Goal: Task Accomplishment & Management: Manage account settings

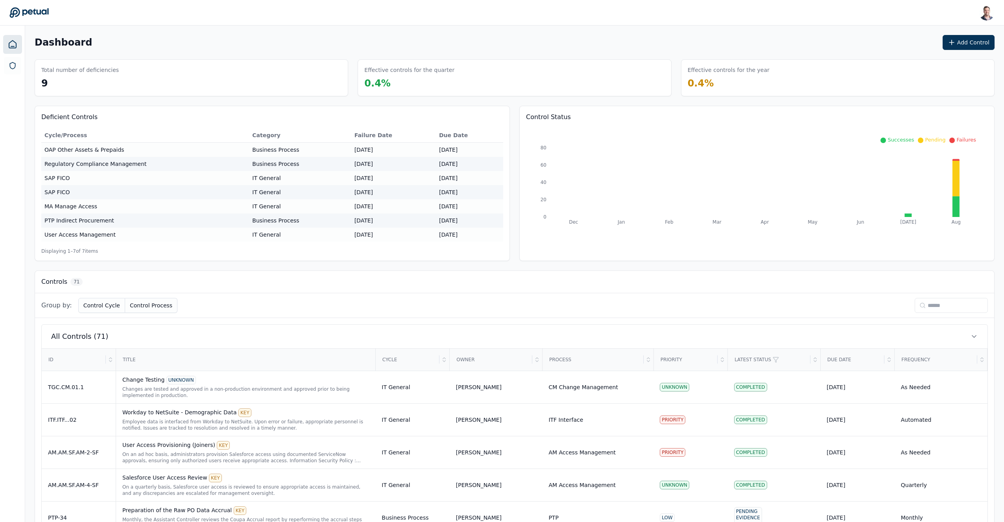
scroll to position [13, 0]
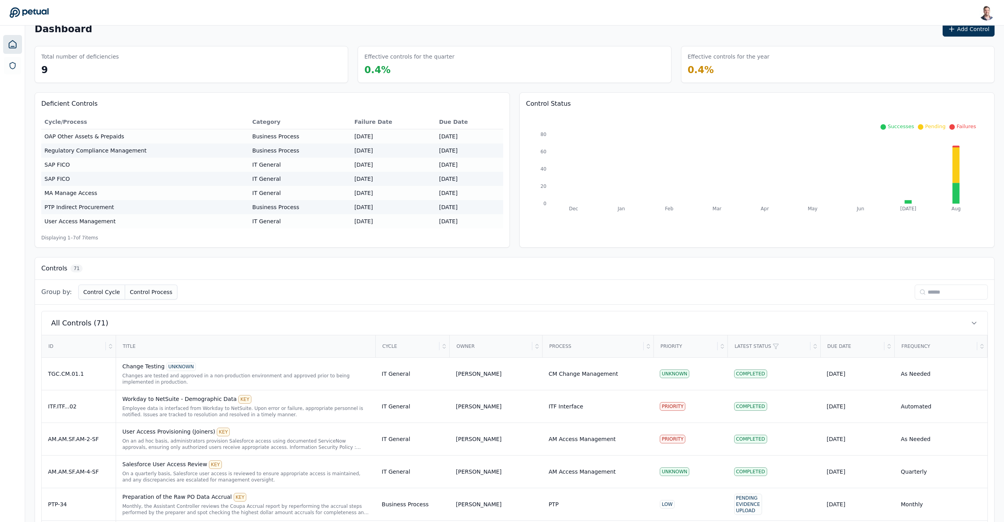
click at [937, 291] on input at bounding box center [951, 292] width 73 height 15
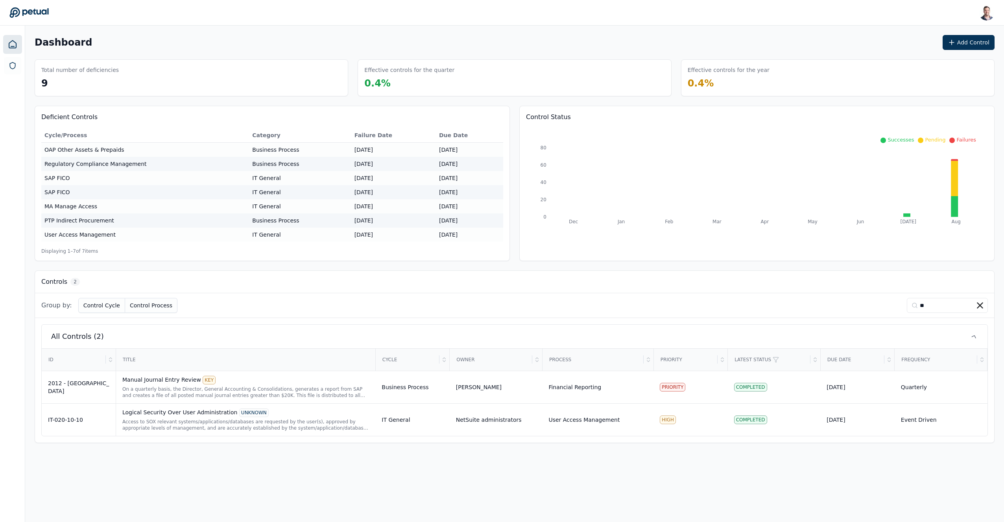
scroll to position [0, 0]
type input "**"
click at [200, 417] on div "Logical Security Over User Administration UNKNOWN" at bounding box center [246, 413] width 247 height 9
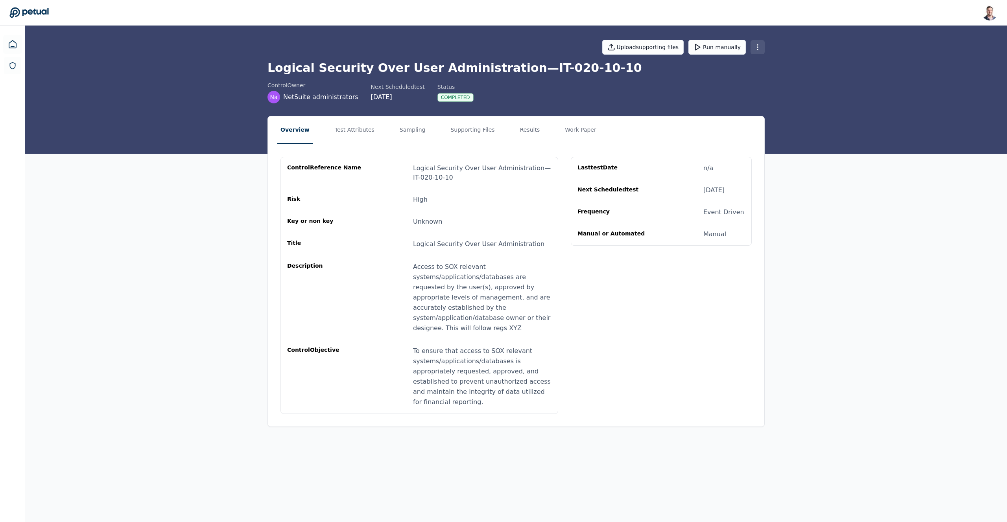
click at [762, 50] on html "Snir Kodesh snir@petual.ai Sign out Upload supporting files Run manually Logica…" at bounding box center [503, 261] width 1007 height 522
click at [735, 93] on div "Delete control" at bounding box center [734, 93] width 67 height 14
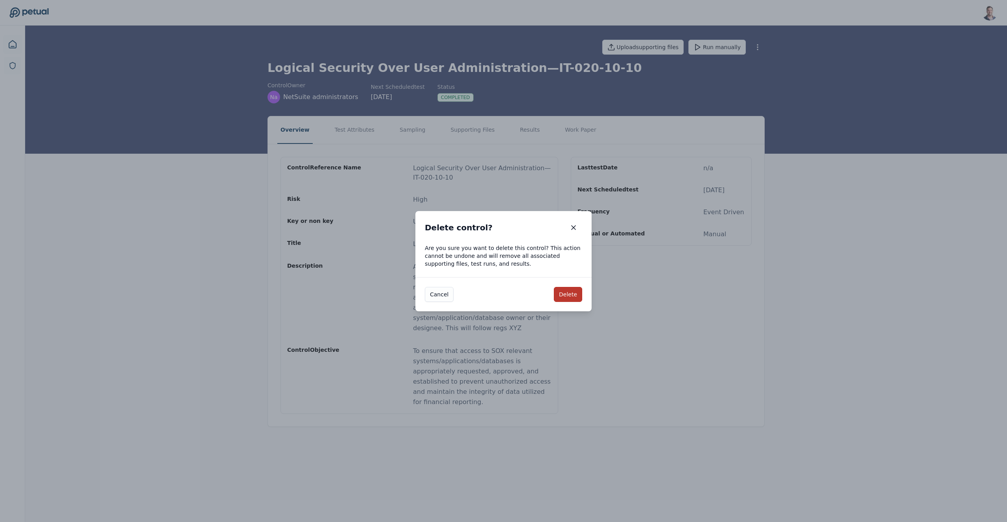
click at [574, 293] on button "Delete" at bounding box center [568, 294] width 28 height 15
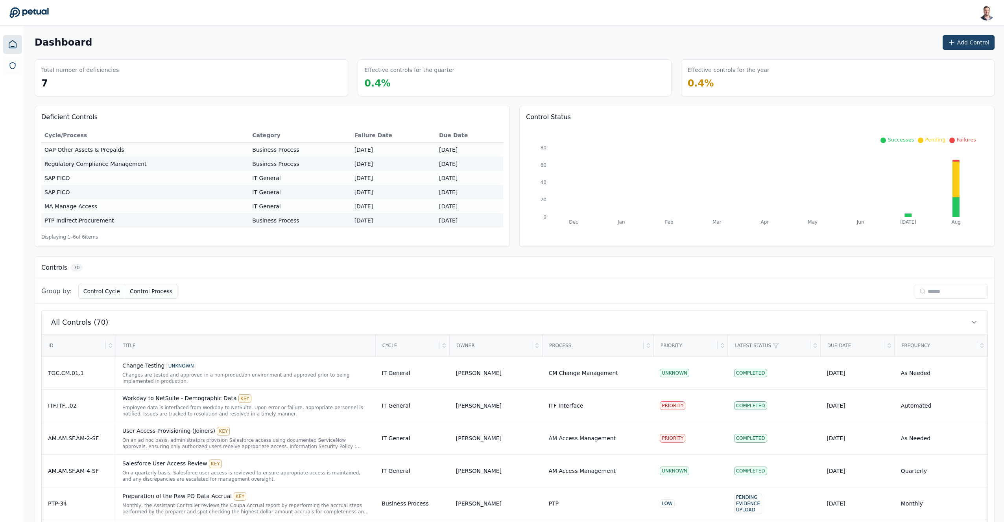
click at [966, 46] on button "Add Control" at bounding box center [968, 42] width 52 height 15
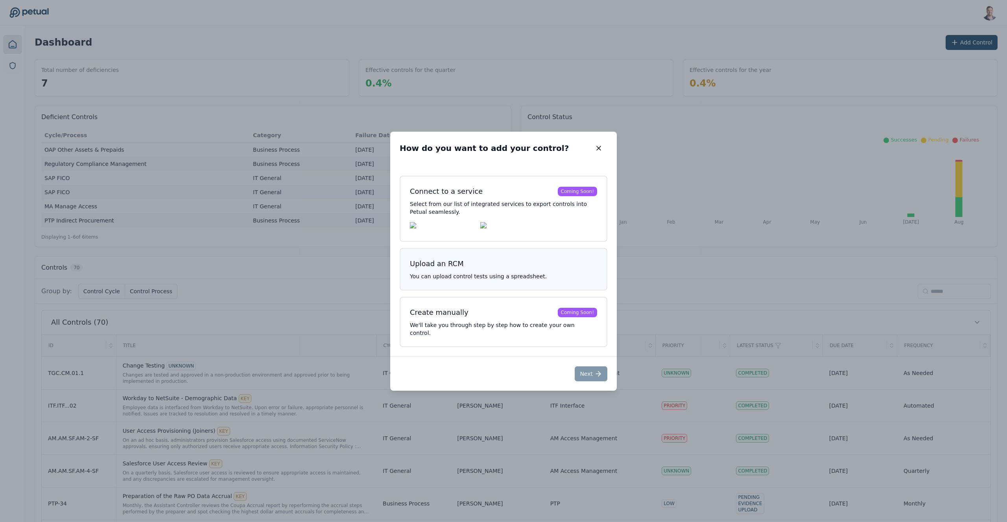
click at [553, 280] on p "You can upload control tests using a spreadsheet." at bounding box center [503, 277] width 187 height 8
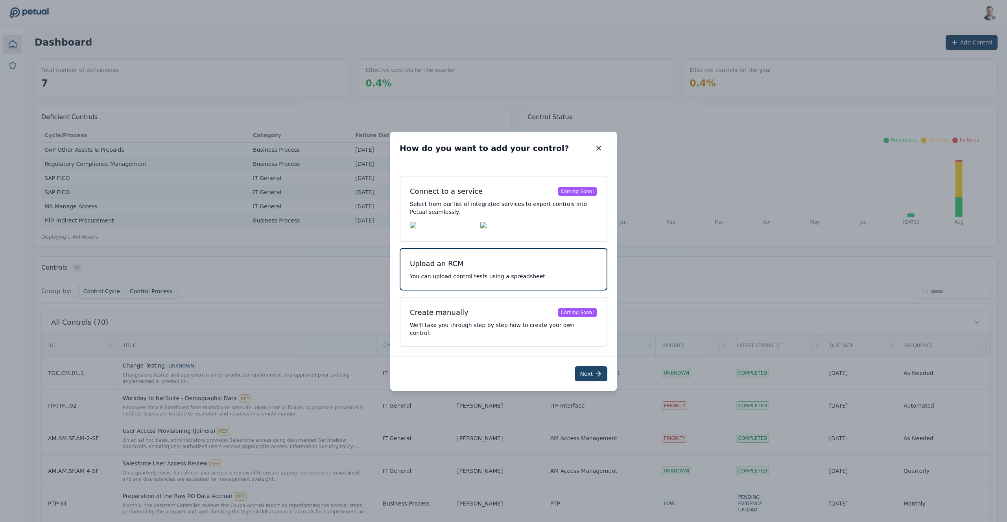
click at [597, 373] on icon at bounding box center [598, 374] width 8 height 8
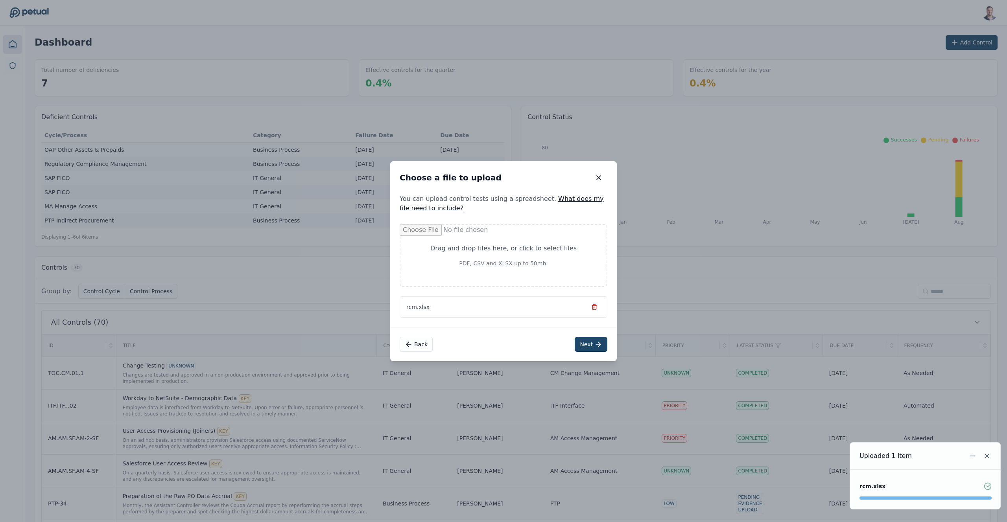
click at [588, 345] on button "Next" at bounding box center [591, 344] width 33 height 15
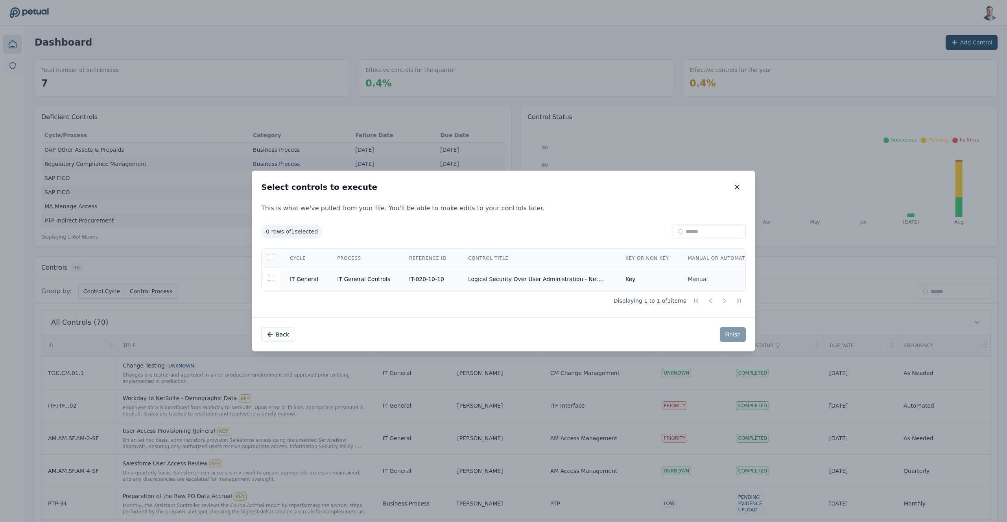
click at [520, 276] on td "Logical Security Over User Administration - NetSuite" at bounding box center [537, 279] width 157 height 22
click at [725, 337] on button "Finish" at bounding box center [733, 334] width 26 height 15
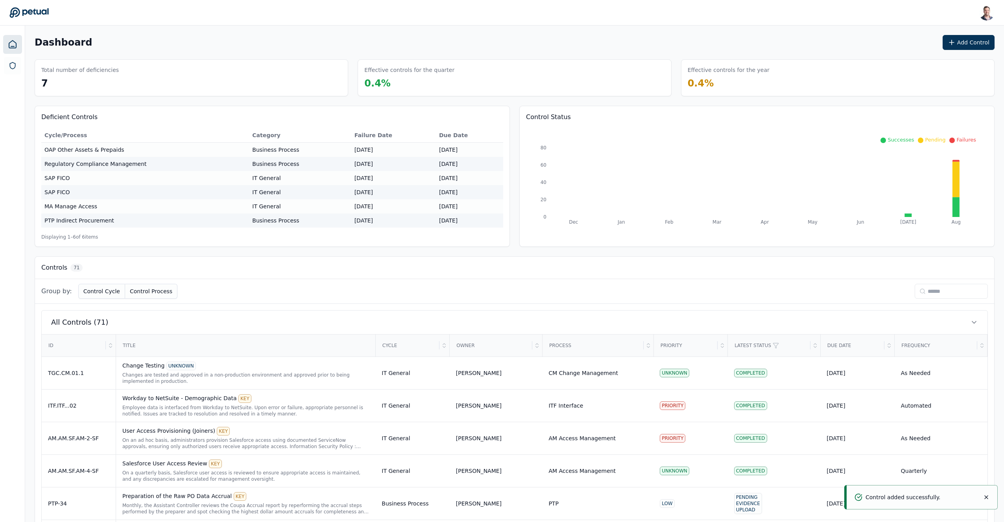
click at [924, 289] on input at bounding box center [951, 291] width 73 height 15
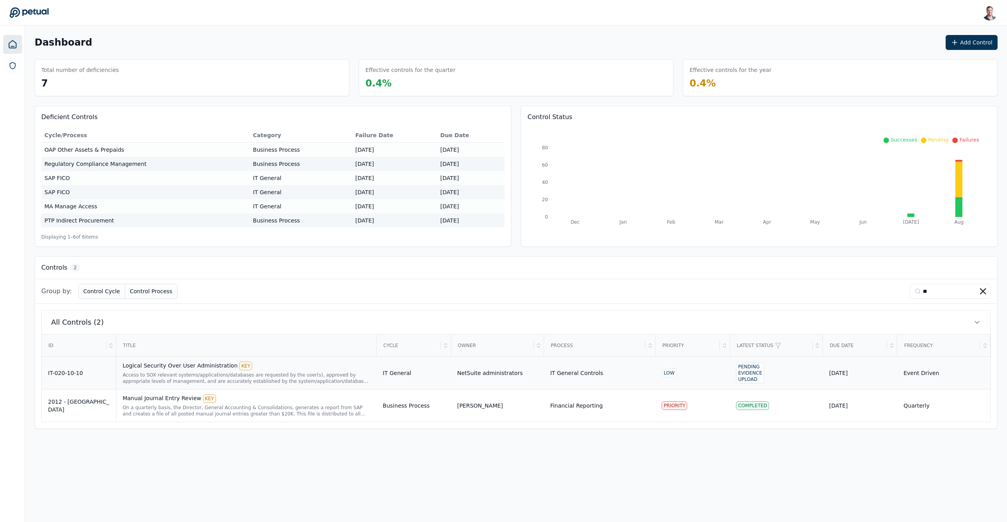
type input "**"
click at [284, 369] on div "Logical Security Over User Administration KEY" at bounding box center [246, 366] width 247 height 9
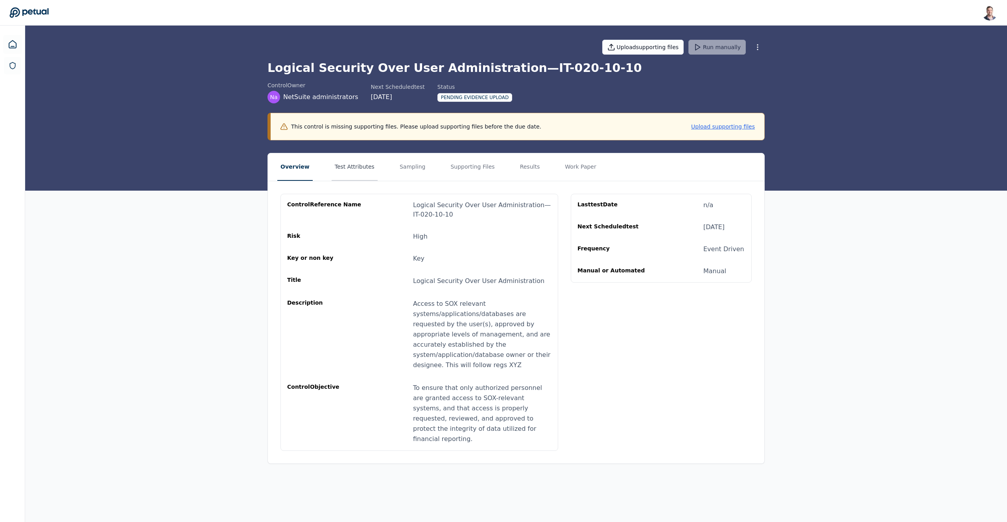
click at [354, 168] on button "Test Attributes" at bounding box center [355, 167] width 46 height 28
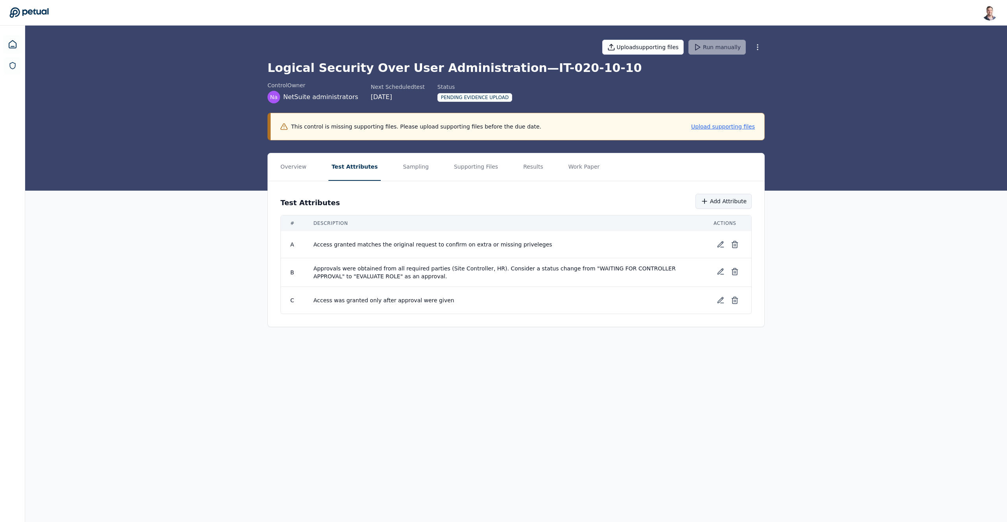
click at [708, 201] on icon at bounding box center [705, 201] width 8 height 8
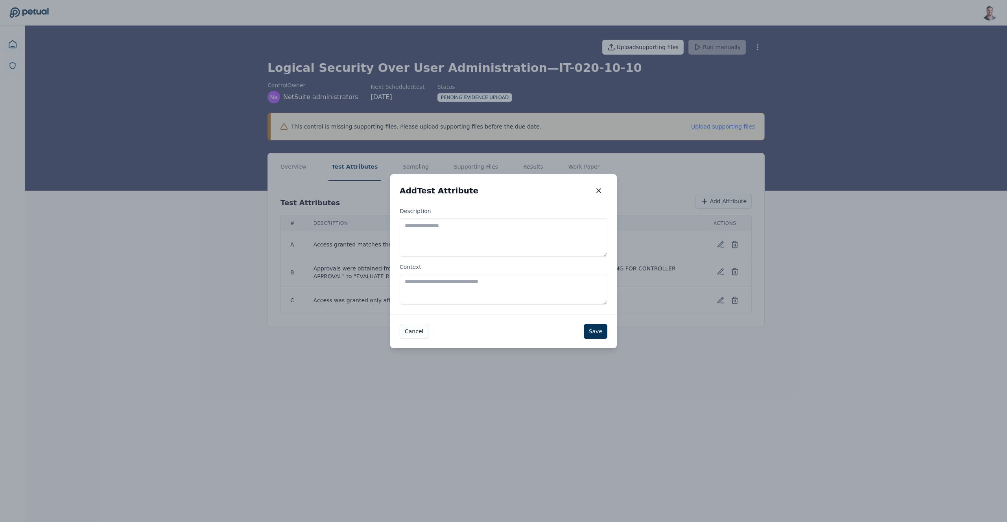
click at [509, 242] on textarea "Description" at bounding box center [504, 237] width 208 height 39
type textarea "**********"
click at [599, 329] on button "Save" at bounding box center [596, 331] width 24 height 15
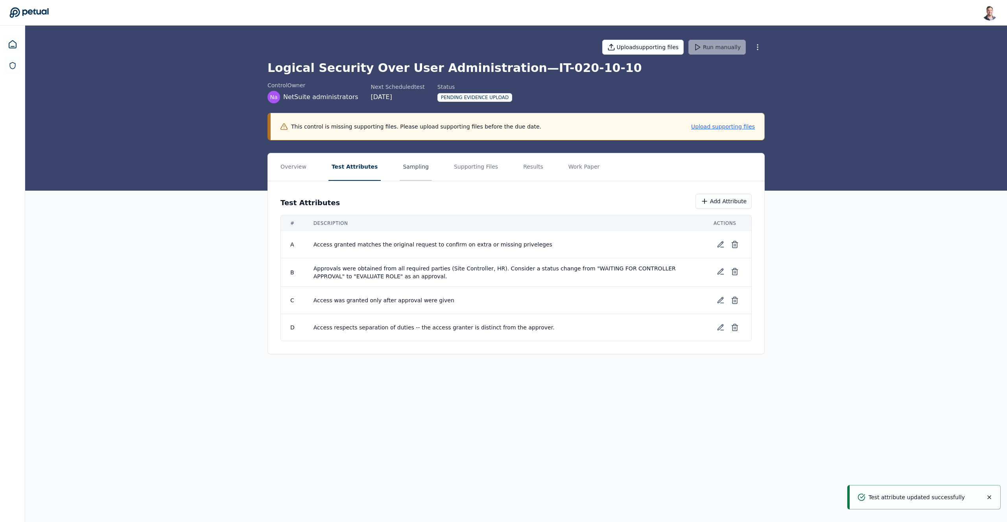
click at [410, 172] on button "Sampling" at bounding box center [416, 167] width 32 height 28
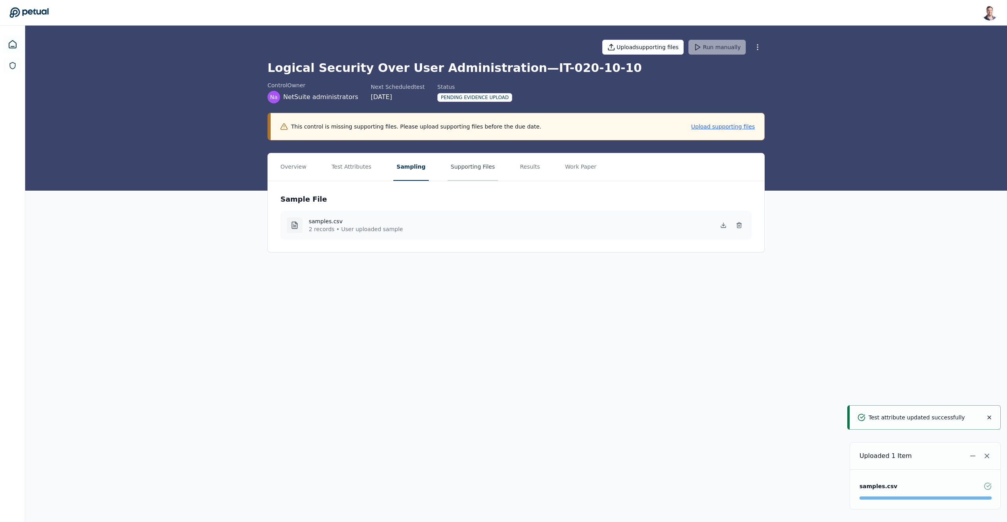
click at [484, 170] on button "Supporting Files" at bounding box center [473, 167] width 50 height 28
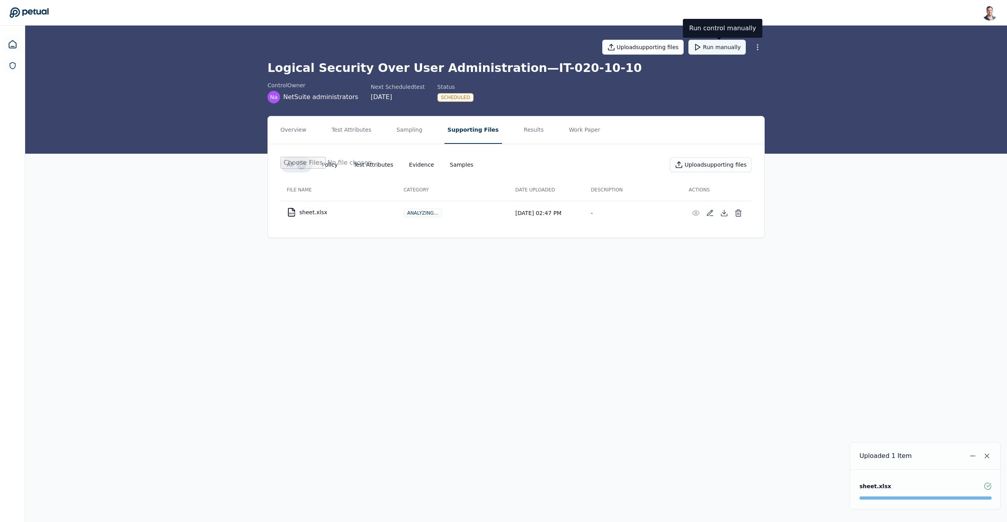
click at [714, 46] on button "Run manually" at bounding box center [716, 47] width 57 height 15
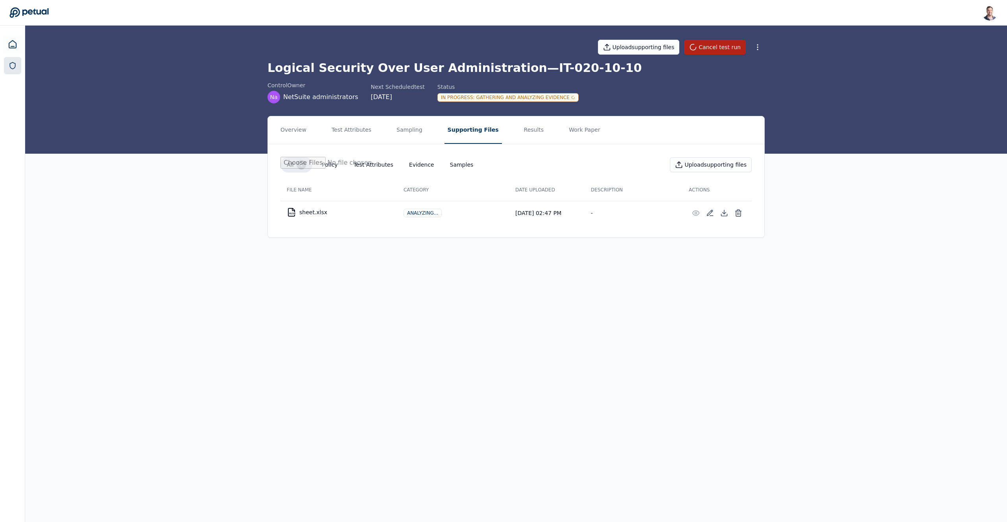
click at [16, 64] on icon at bounding box center [13, 66] width 8 height 8
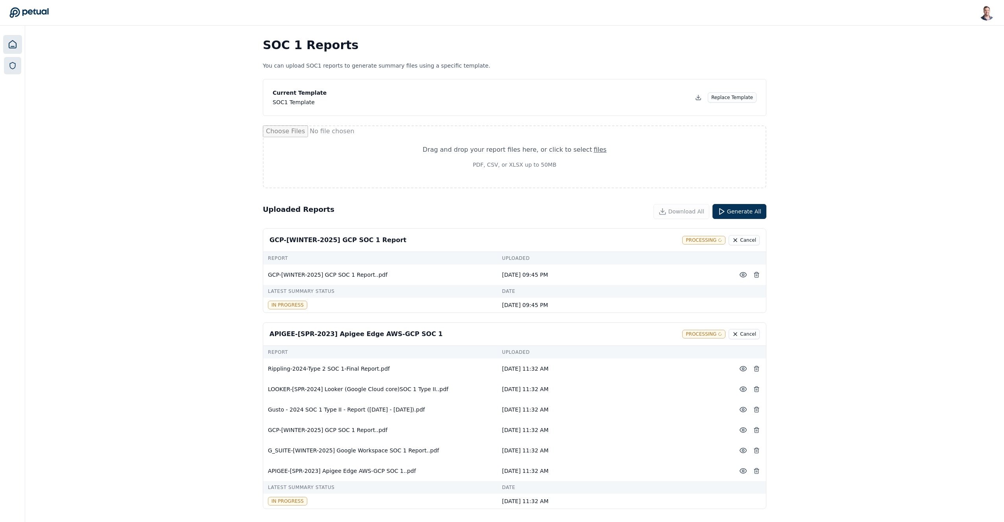
click at [9, 45] on icon at bounding box center [12, 44] width 9 height 9
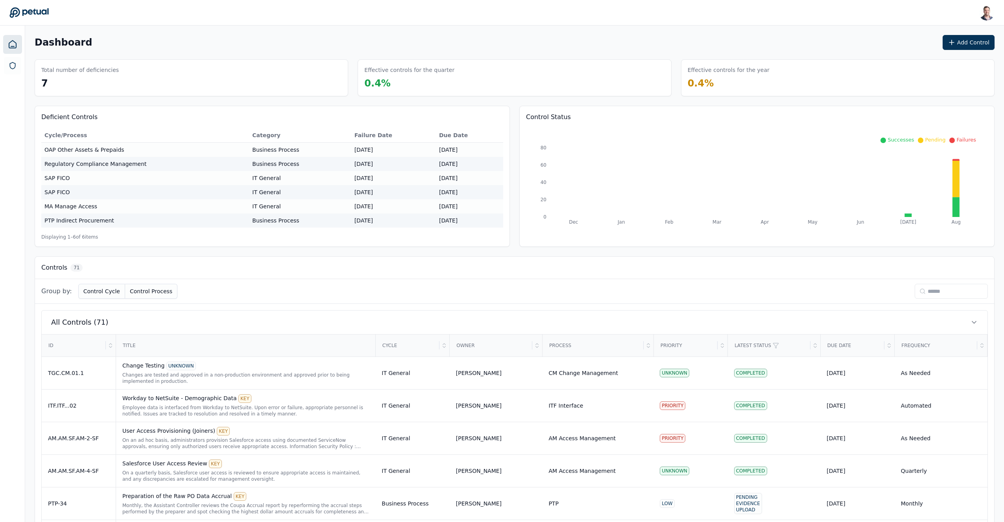
click at [945, 295] on input at bounding box center [951, 291] width 73 height 15
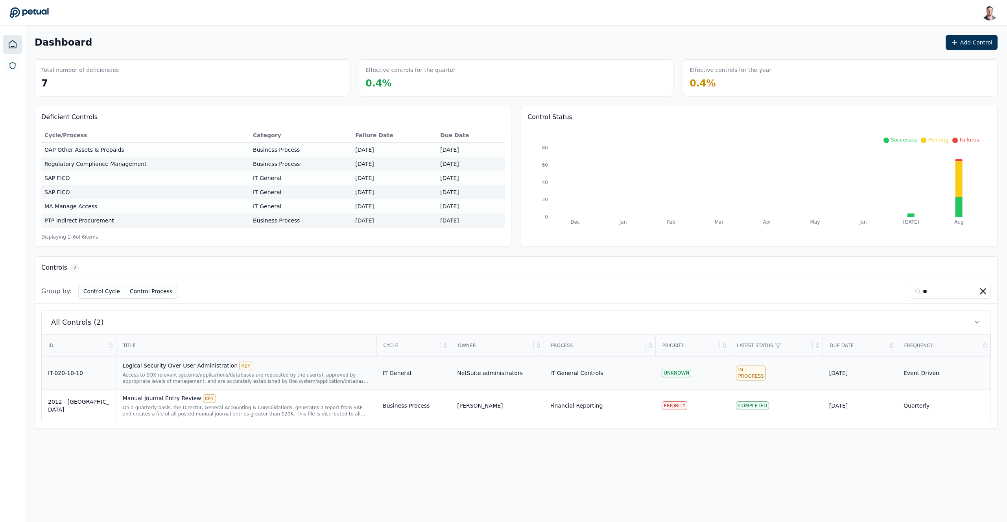
type input "**"
click at [186, 367] on div "Logical Security Over User Administration KEY" at bounding box center [246, 366] width 247 height 9
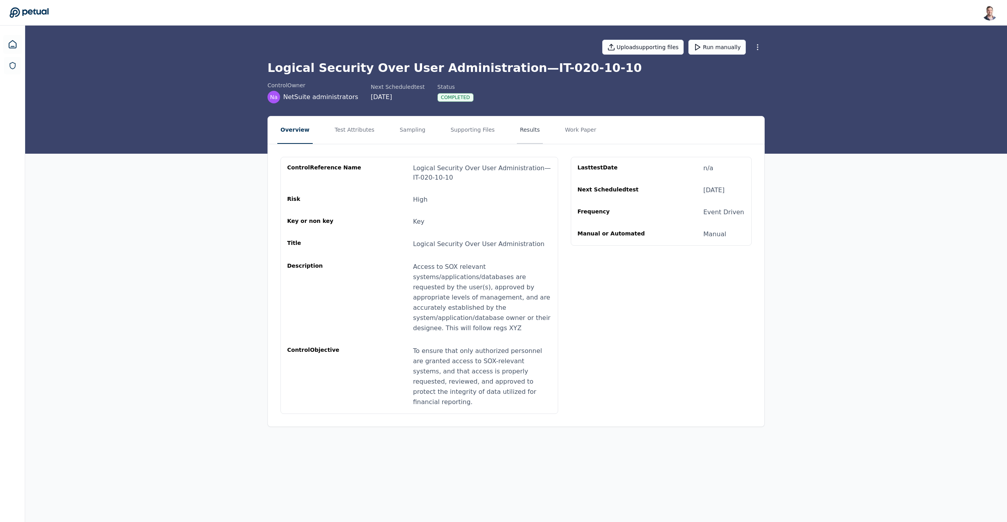
click at [522, 134] on button "Results" at bounding box center [530, 130] width 26 height 28
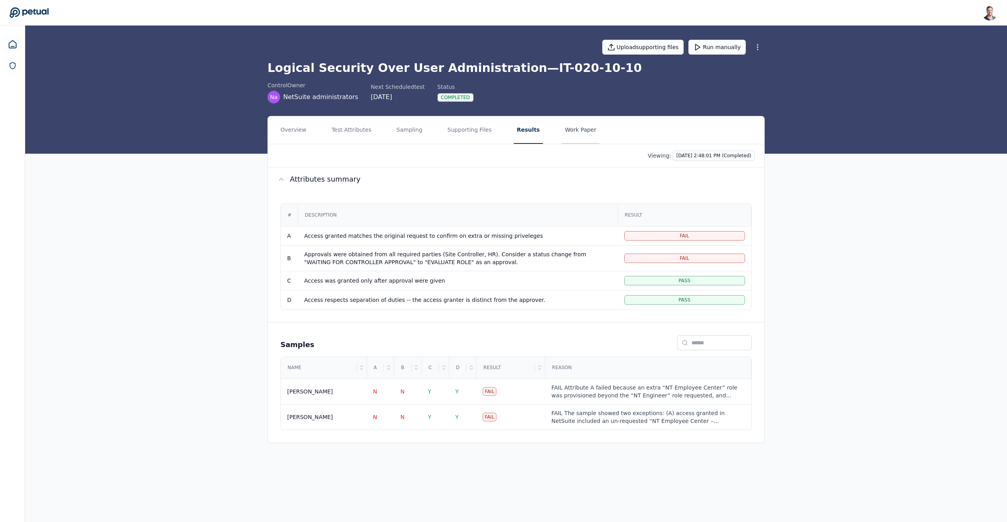
click at [578, 133] on button "Work Paper" at bounding box center [581, 130] width 38 height 28
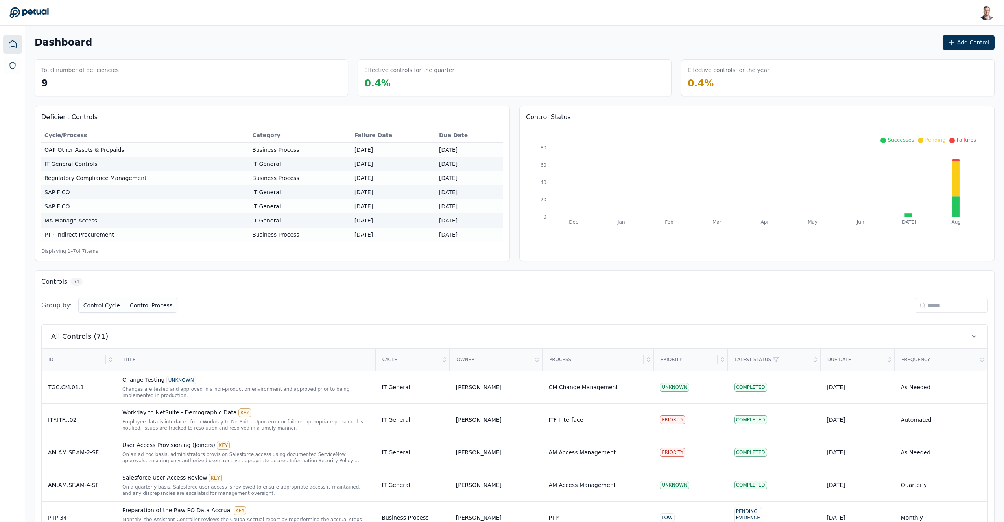
click at [929, 308] on input at bounding box center [951, 305] width 73 height 15
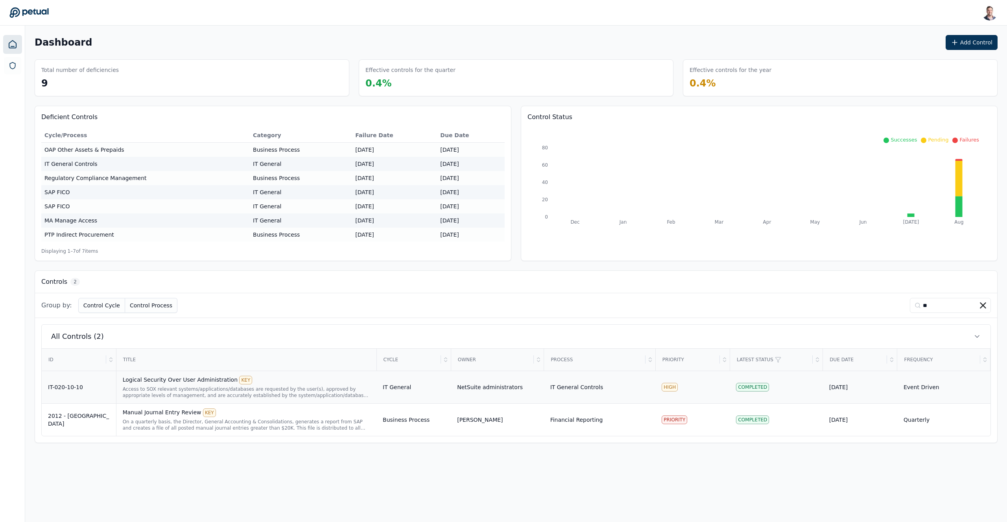
type input "**"
click at [160, 396] on div "Access to SOX relevant systems/applications/databases are requested by the user…" at bounding box center [246, 392] width 247 height 13
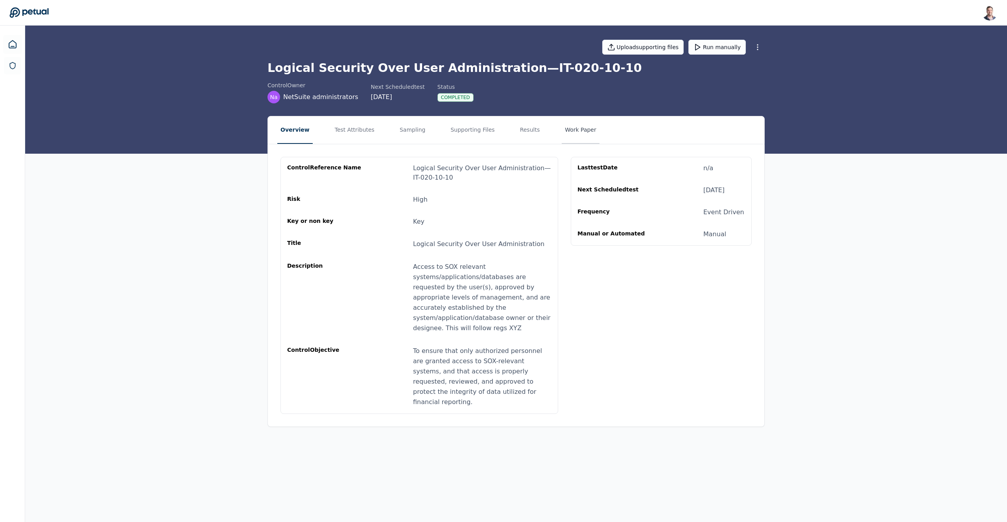
click at [574, 132] on button "Work Paper" at bounding box center [581, 130] width 38 height 28
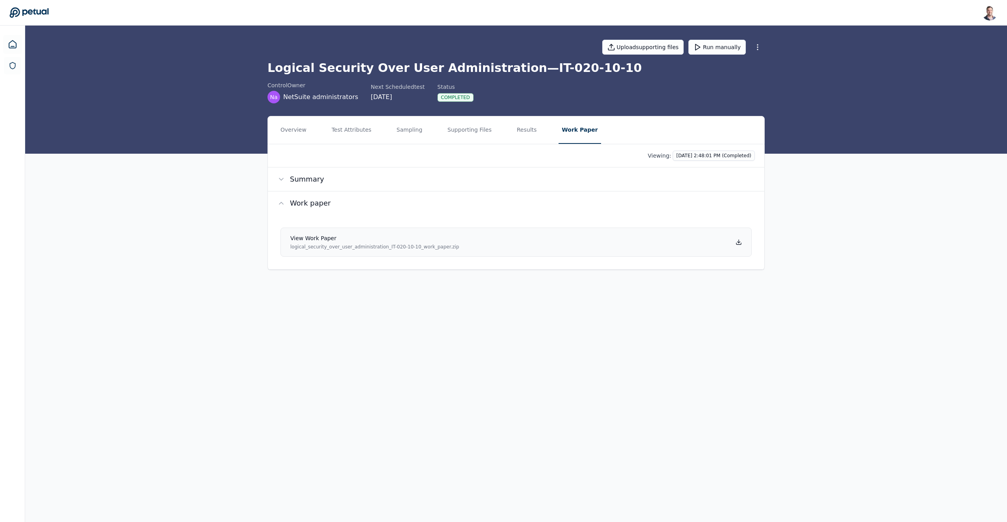
click at [739, 244] on icon at bounding box center [739, 242] width 6 height 6
click at [515, 129] on button "Results" at bounding box center [527, 130] width 26 height 28
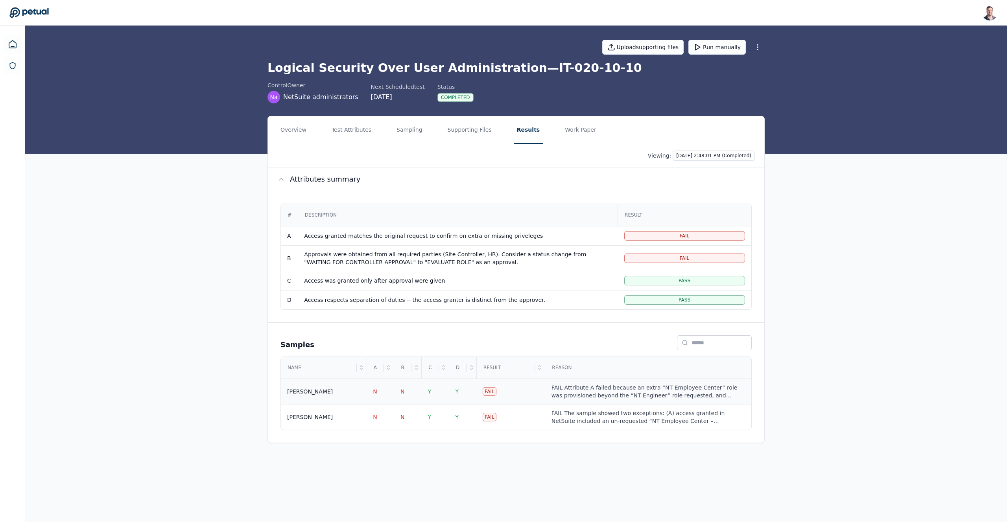
click at [580, 389] on div "FAIL Attribute A failed because an extra “NT Employee Center” role was provisio…" at bounding box center [648, 392] width 194 height 16
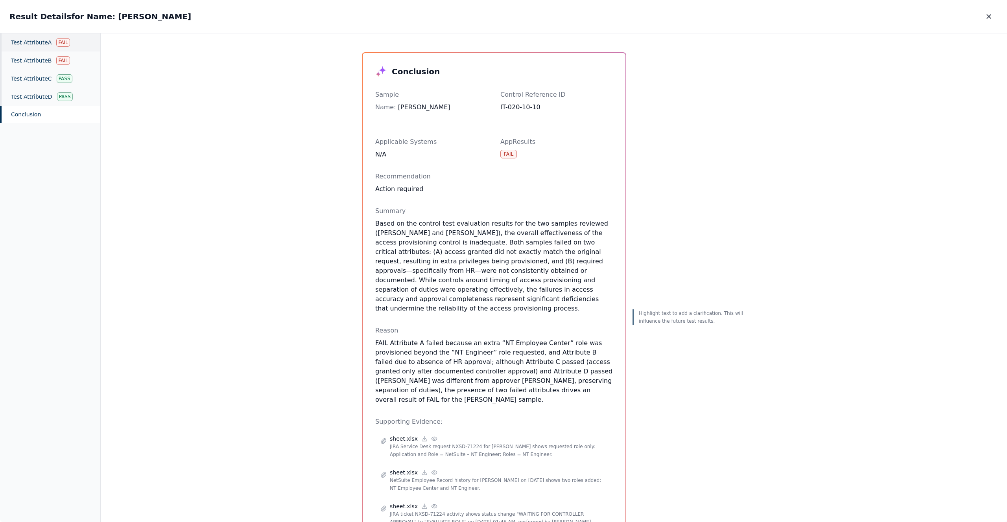
click at [11, 38] on div "Test Attribute A Fail" at bounding box center [50, 42] width 100 height 18
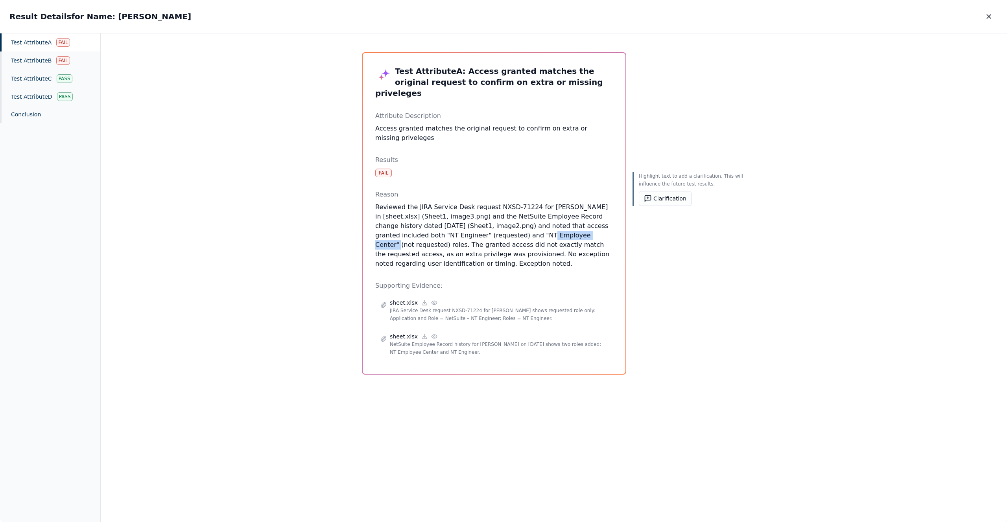
drag, startPoint x: 507, startPoint y: 224, endPoint x: 565, endPoint y: 222, distance: 57.9
click at [565, 222] on p "Reviewed the JIRA Service Desk request NXSD-71224 for Ricky Dunbar in [sheet.xl…" at bounding box center [494, 236] width 238 height 66
click at [420, 225] on p "Reviewed the JIRA Service Desk request NXSD-71224 for Ricky Dunbar in [sheet.xl…" at bounding box center [494, 236] width 238 height 66
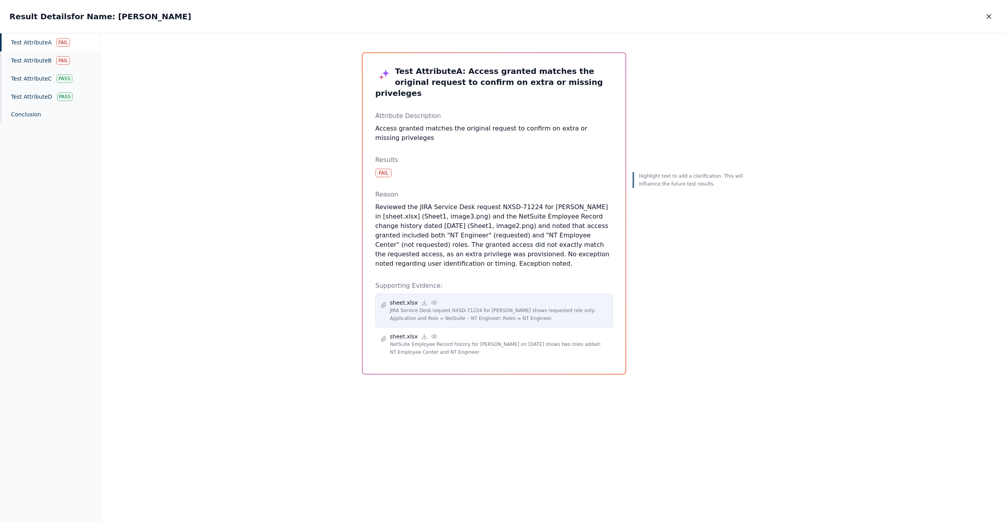
click at [433, 302] on circle at bounding box center [434, 303] width 2 height 2
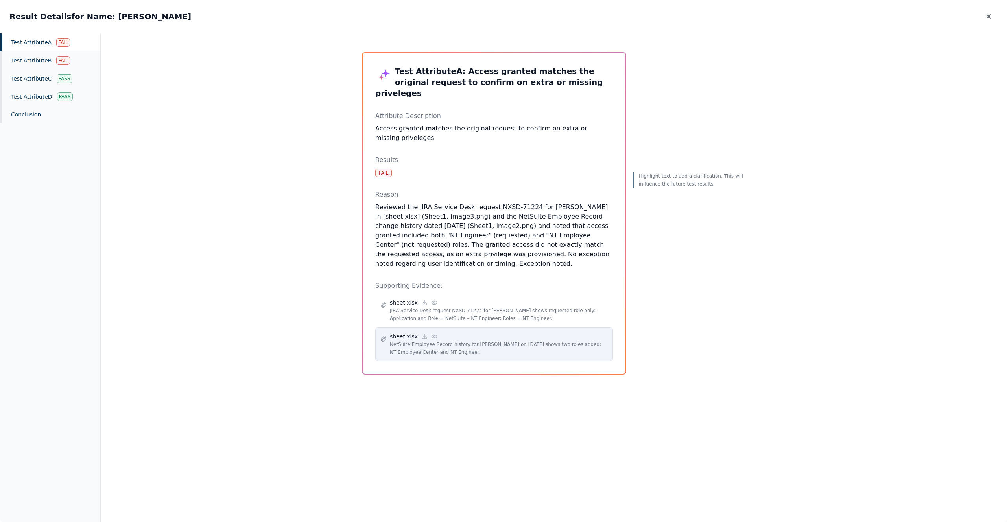
click at [432, 335] on icon at bounding box center [433, 337] width 5 height 4
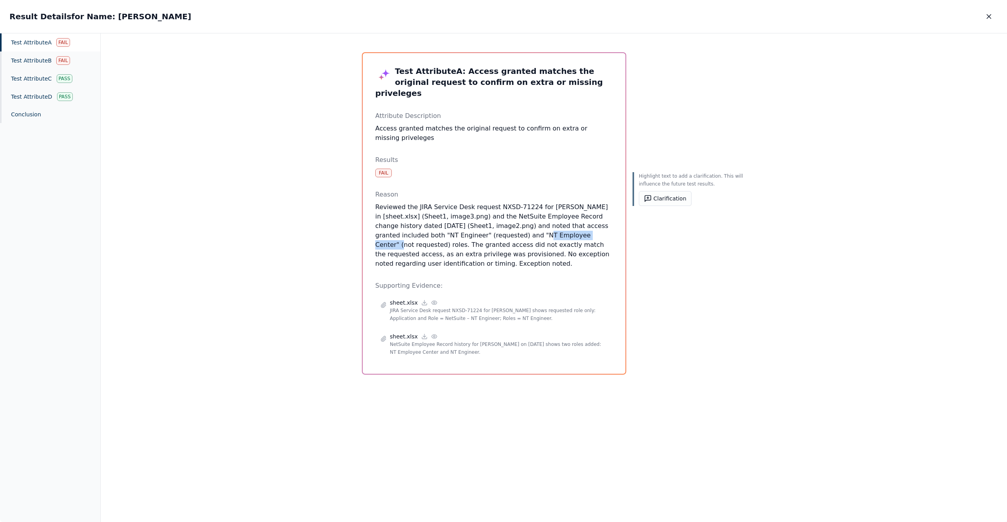
drag, startPoint x: 505, startPoint y: 225, endPoint x: 570, endPoint y: 226, distance: 64.1
click at [570, 226] on p "Reviewed the JIRA Service Desk request NXSD-71224 for Ricky Dunbar in [sheet.xl…" at bounding box center [494, 236] width 238 height 66
click at [662, 202] on button "Clarification" at bounding box center [665, 198] width 53 height 15
click at [669, 229] on textarea at bounding box center [692, 228] width 97 height 39
type textarea "**********"
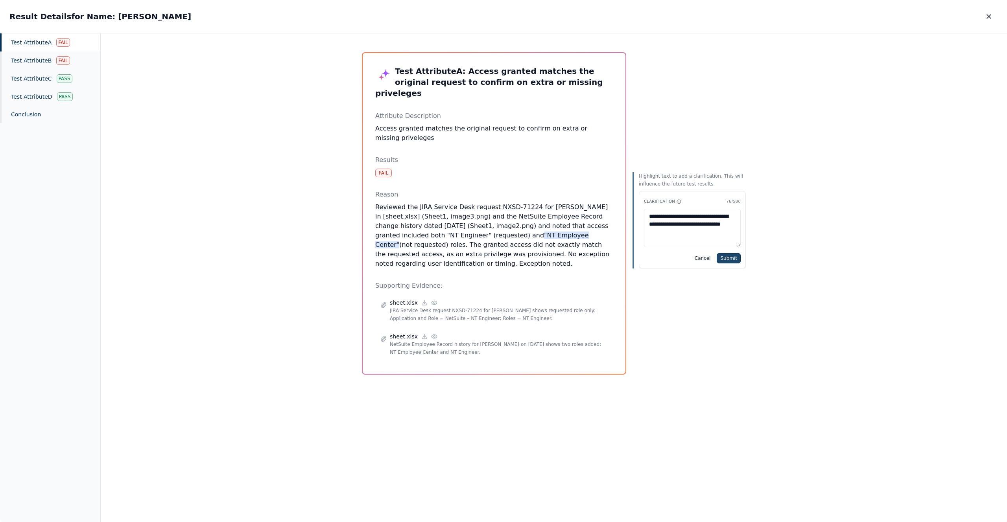
click at [733, 258] on button "Submit" at bounding box center [729, 258] width 24 height 10
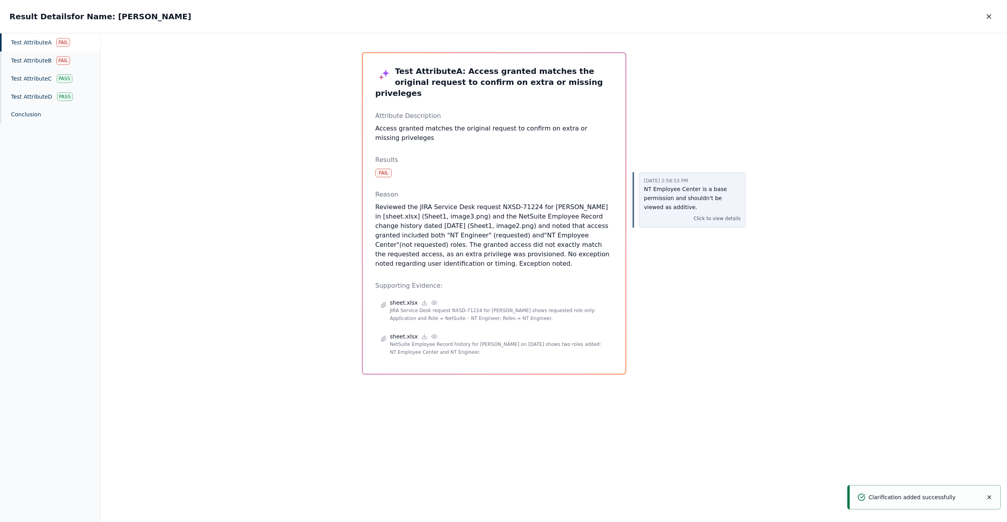
click at [706, 222] on p "Click to view details" at bounding box center [716, 219] width 47 height 8
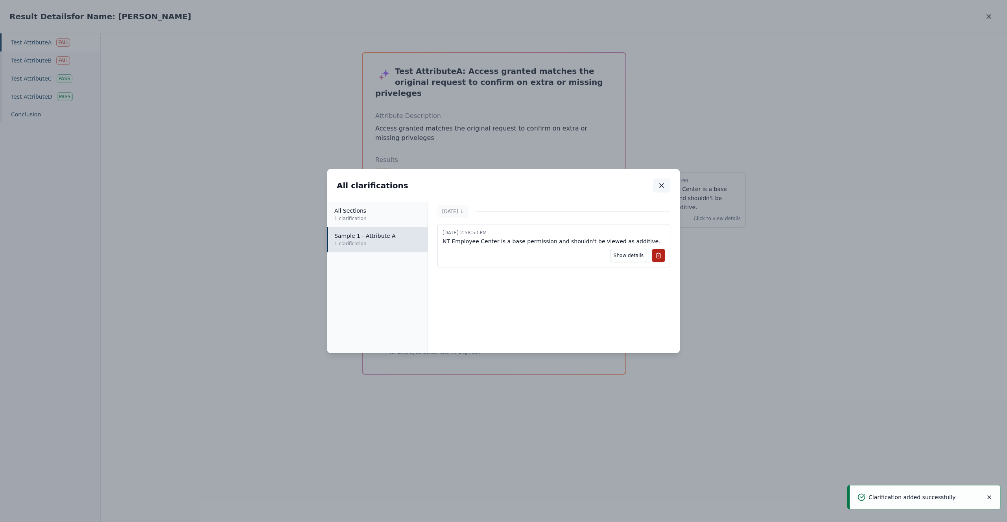
click at [660, 185] on icon "button" at bounding box center [662, 186] width 8 height 8
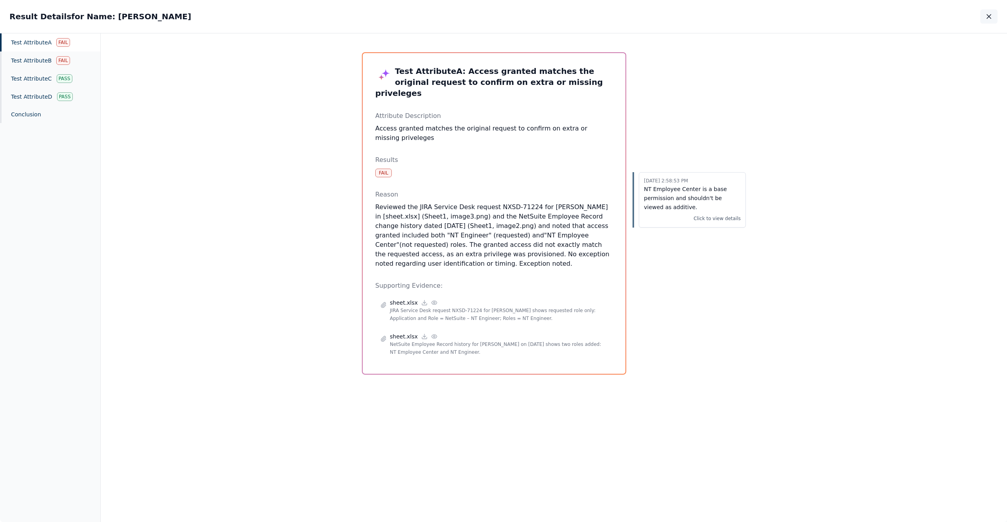
click at [994, 18] on button "button" at bounding box center [988, 16] width 17 height 14
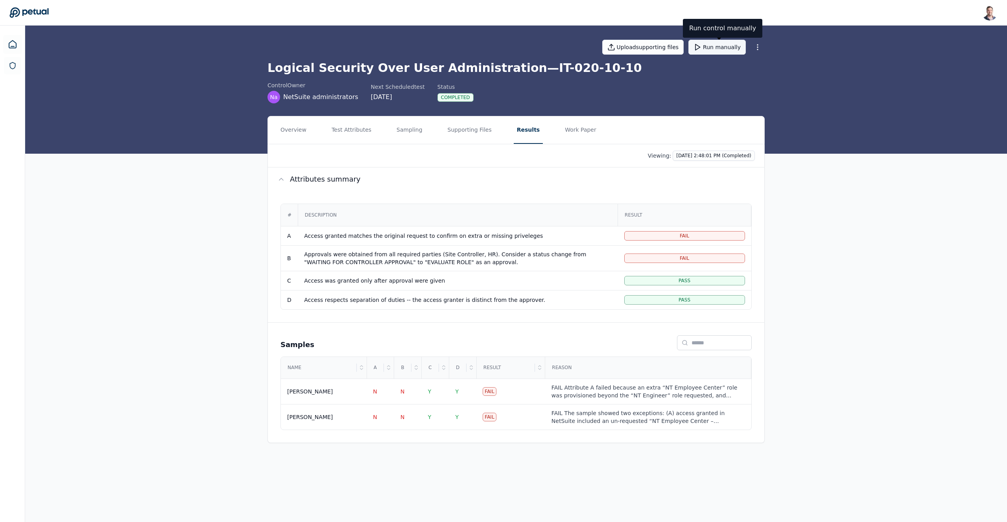
click at [722, 47] on button "Run manually" at bounding box center [716, 47] width 57 height 15
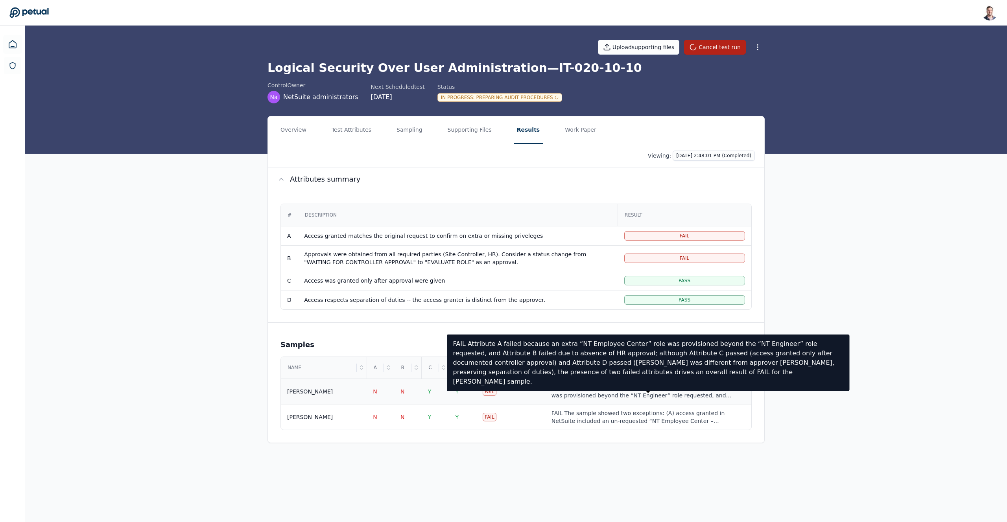
click at [573, 392] on div "FAIL Attribute A failed because an extra “NT Employee Center” role was provisio…" at bounding box center [648, 392] width 194 height 16
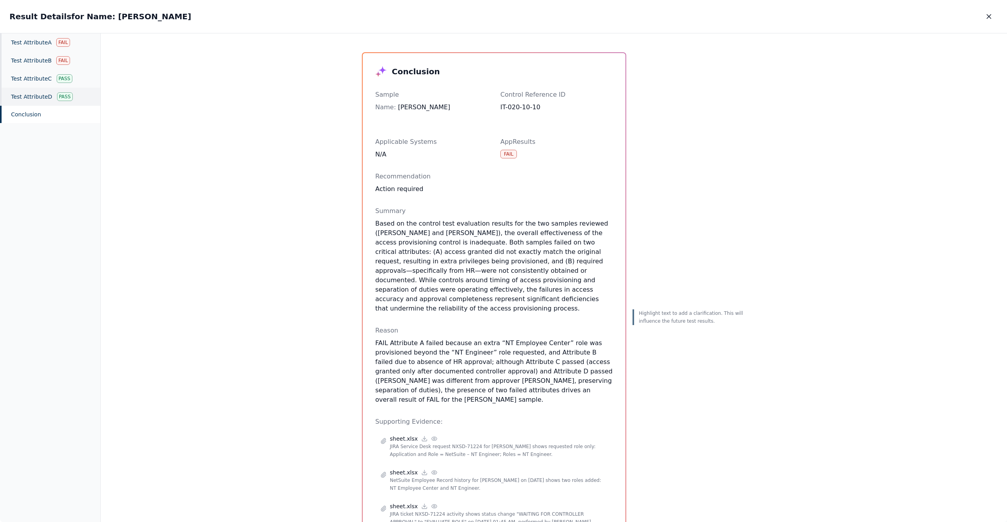
click at [48, 96] on div "Test Attribute D Pass" at bounding box center [50, 97] width 100 height 18
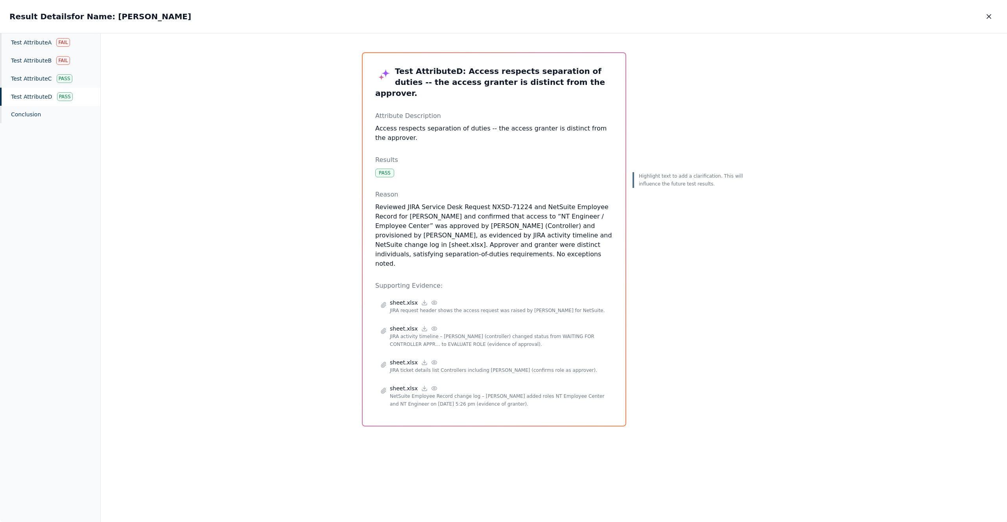
drag, startPoint x: 568, startPoint y: 245, endPoint x: 469, endPoint y: 186, distance: 116.1
click at [469, 190] on div "Reason Reviewed JIRA Service Desk Request NXSD-71224 and NetSuite Employee Reco…" at bounding box center [494, 229] width 238 height 79
click at [545, 244] on p "Reviewed JIRA Service Desk Request NXSD-71224 and NetSuite Employee Record for …" at bounding box center [494, 236] width 238 height 66
drag, startPoint x: 424, startPoint y: 218, endPoint x: 533, endPoint y: 217, distance: 108.6
click at [533, 217] on p "Reviewed JIRA Service Desk Request NXSD-71224 and NetSuite Employee Record for …" at bounding box center [494, 236] width 238 height 66
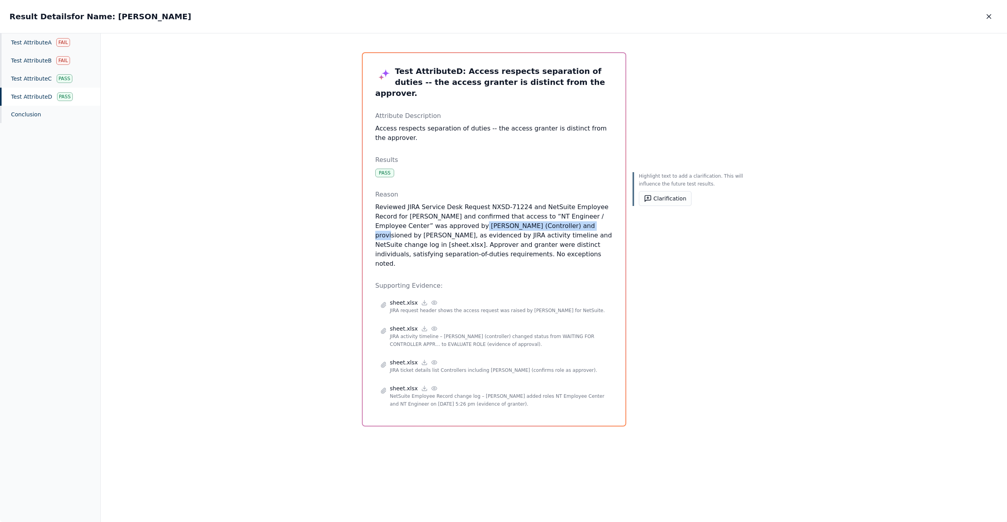
click at [455, 219] on p "Reviewed JIRA Service Desk Request NXSD-71224 and NetSuite Employee Record for …" at bounding box center [494, 236] width 238 height 66
click at [521, 217] on p "Reviewed JIRA Service Desk Request NXSD-71224 and NetSuite Employee Record for …" at bounding box center [494, 236] width 238 height 66
click at [465, 227] on p "Reviewed JIRA Service Desk Request NXSD-71224 and NetSuite Employee Record for …" at bounding box center [494, 236] width 238 height 66
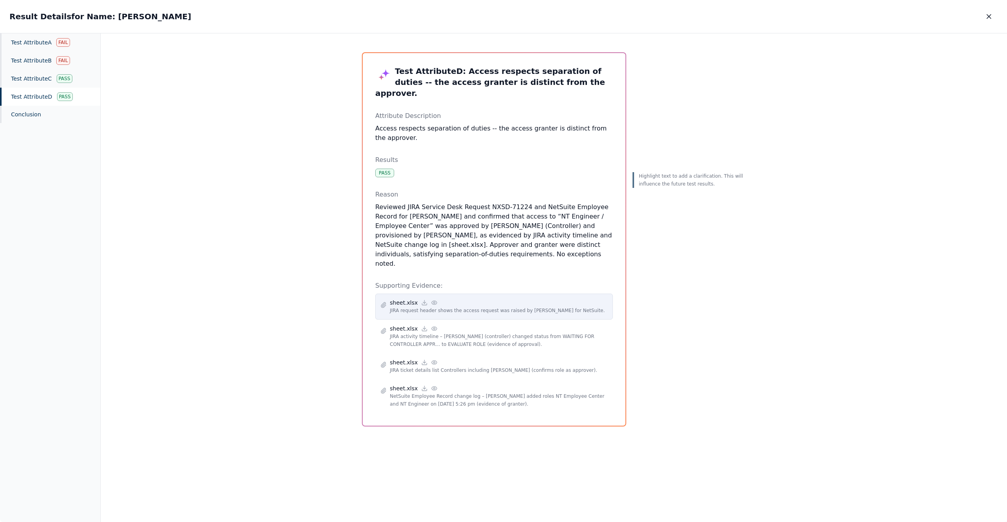
click at [431, 301] on icon at bounding box center [433, 303] width 5 height 4
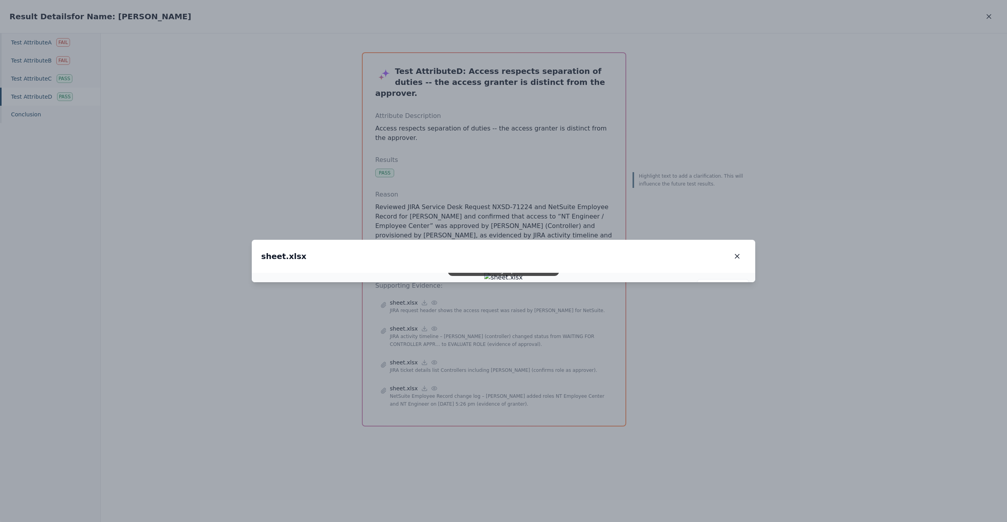
click at [742, 240] on div "sheet.xlsx sheet.xlsx" at bounding box center [503, 256] width 503 height 33
click at [740, 249] on button "button" at bounding box center [736, 256] width 17 height 14
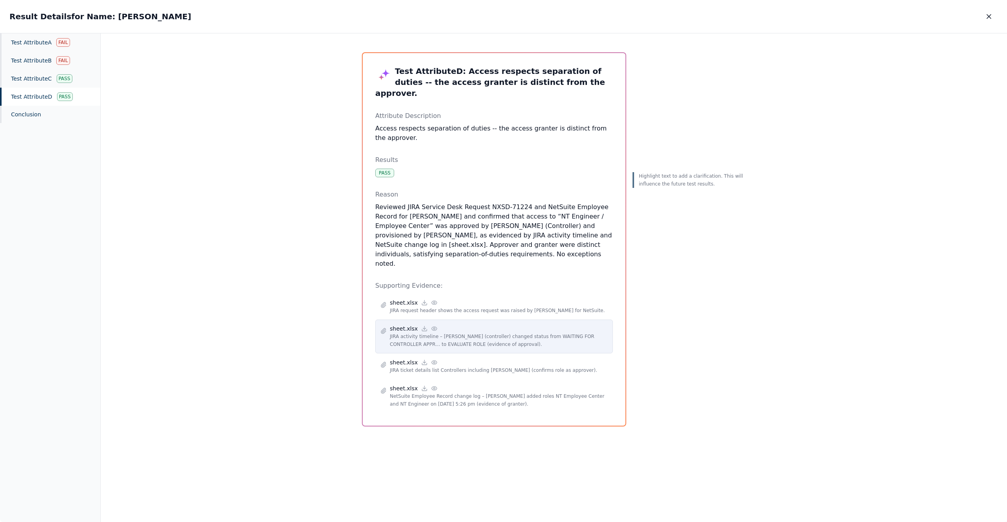
click at [431, 326] on icon at bounding box center [434, 329] width 6 height 6
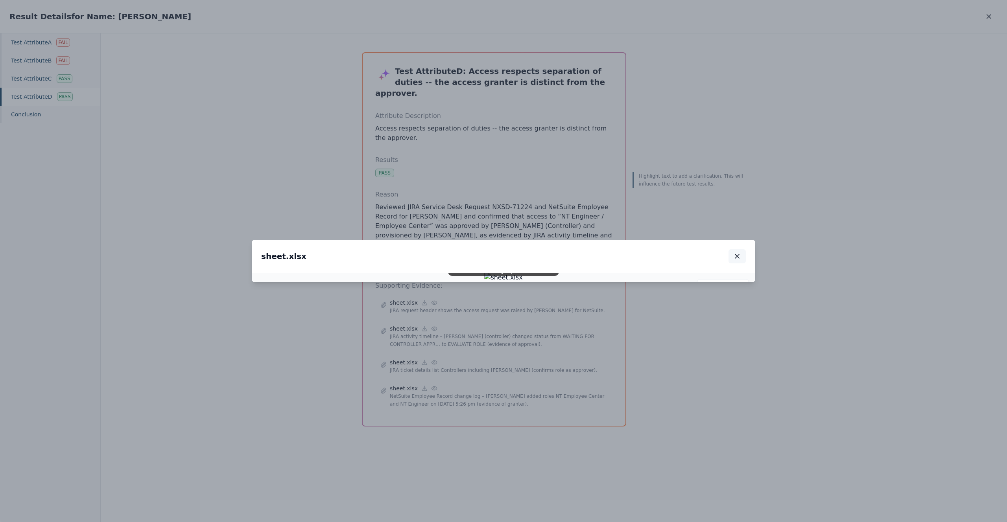
click at [736, 253] on icon "button" at bounding box center [737, 257] width 8 height 8
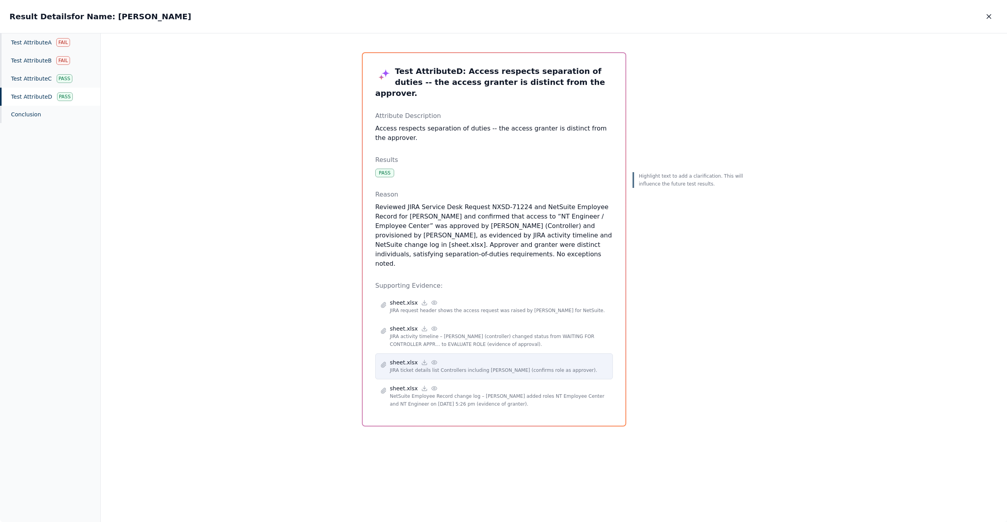
click at [431, 361] on icon at bounding box center [433, 363] width 5 height 4
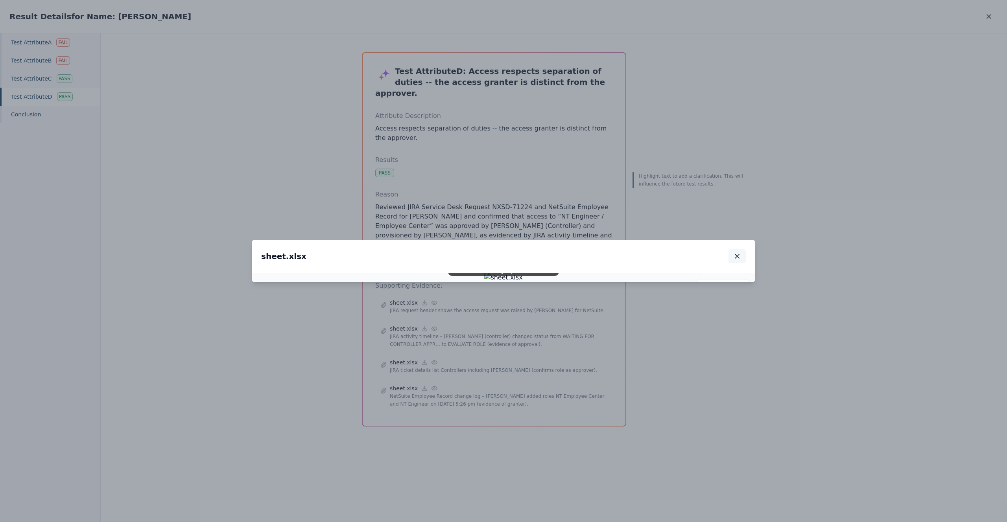
click at [736, 253] on icon "button" at bounding box center [737, 257] width 8 height 8
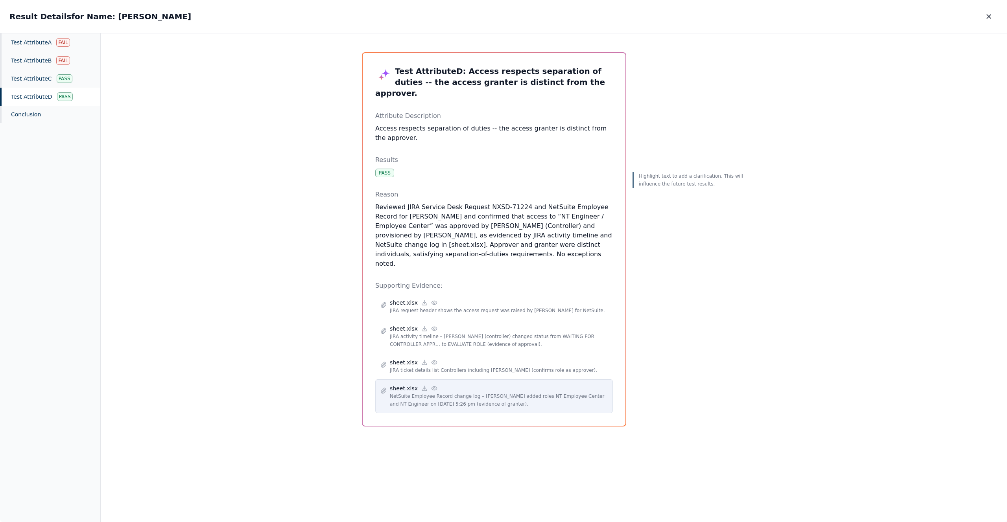
click at [432, 385] on icon at bounding box center [434, 388] width 6 height 6
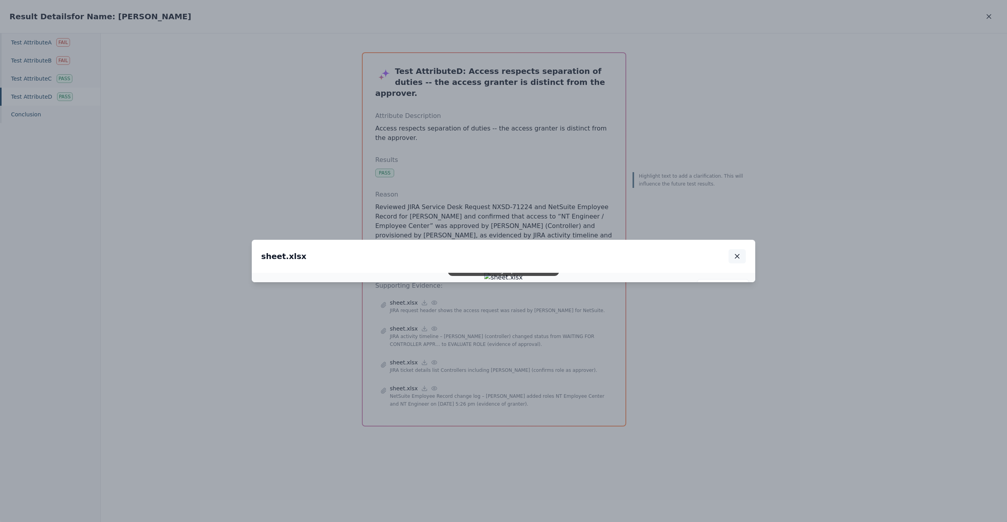
click at [742, 249] on button "button" at bounding box center [736, 256] width 17 height 14
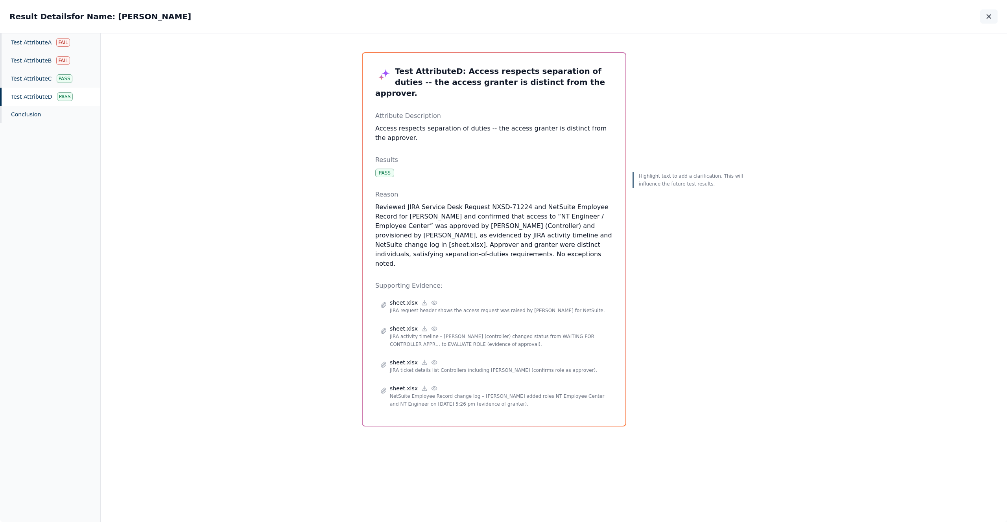
click at [991, 17] on icon "button" at bounding box center [989, 17] width 8 height 8
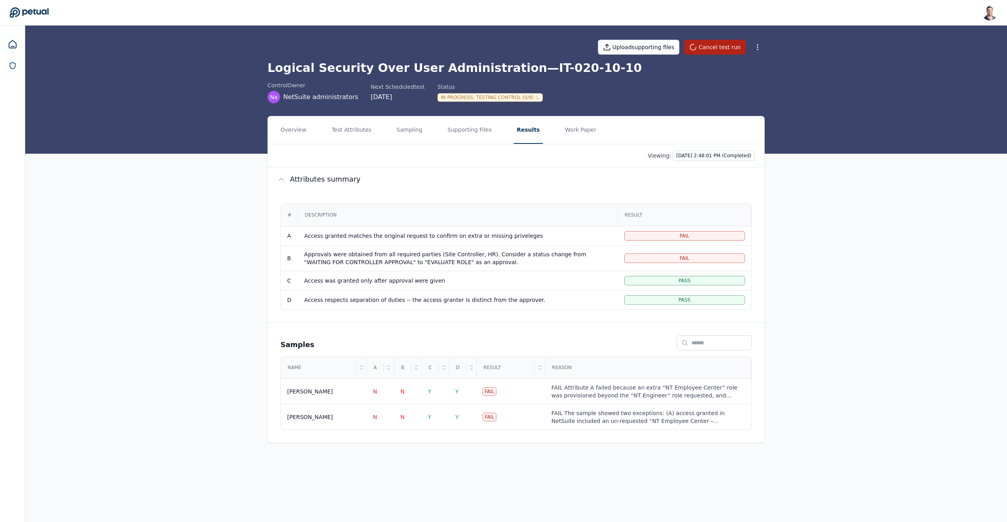
click at [835, 253] on div "Overview Test Attributes Sampling Supporting Files Results Work Paper Viewing: …" at bounding box center [516, 286] width 982 height 340
click at [349, 137] on button "Test Attributes" at bounding box center [351, 130] width 46 height 28
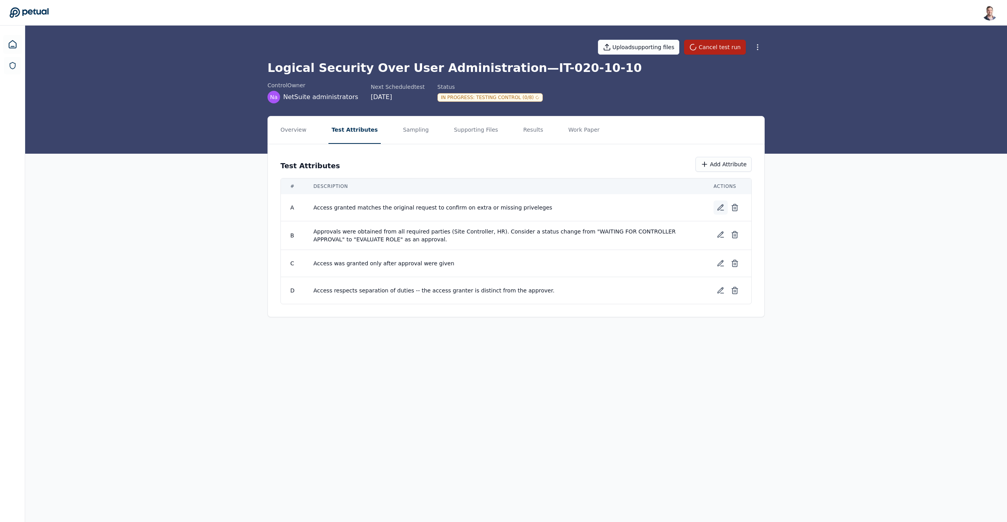
click at [719, 207] on icon at bounding box center [721, 208] width 8 height 8
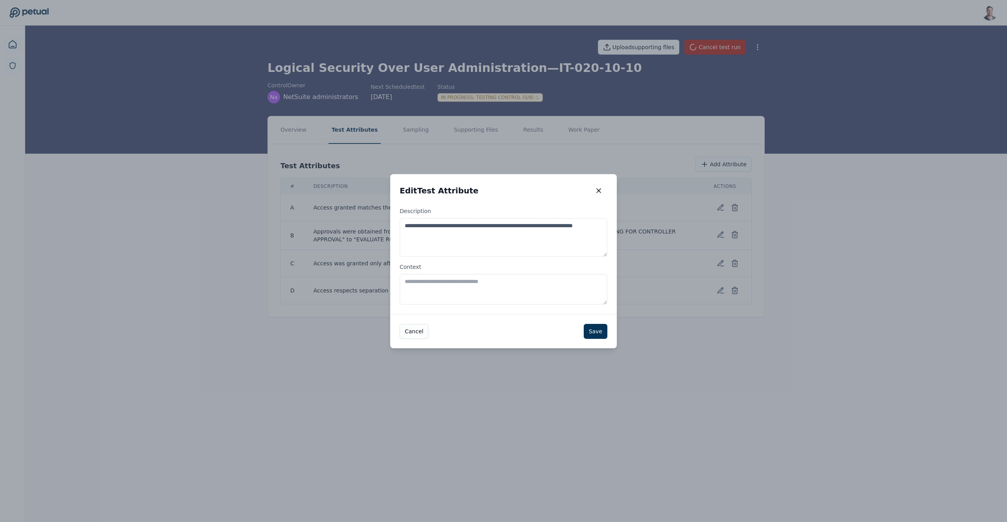
click at [480, 295] on textarea "Context" at bounding box center [504, 289] width 208 height 31
click at [490, 293] on textarea "Context" at bounding box center [504, 289] width 208 height 31
click at [597, 190] on icon "button" at bounding box center [599, 191] width 8 height 8
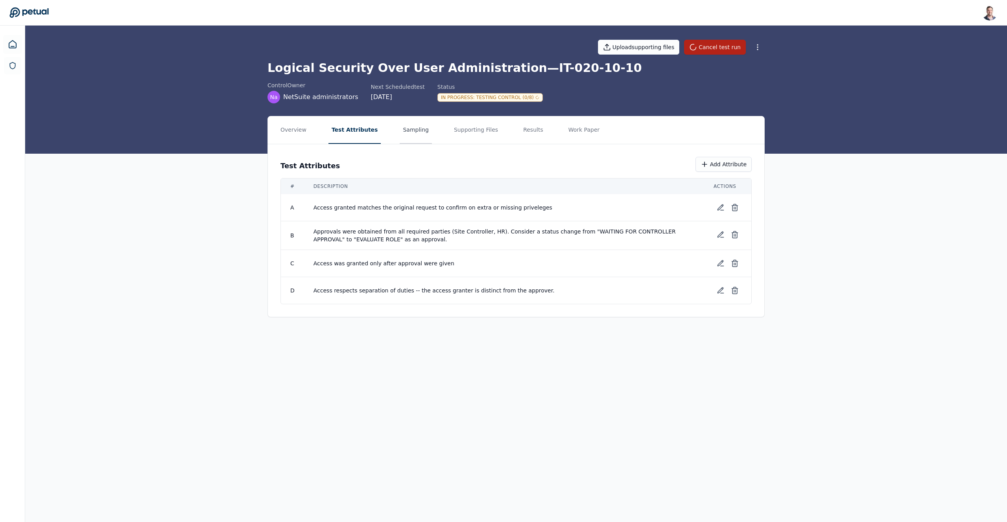
click at [409, 132] on button "Sampling" at bounding box center [416, 130] width 32 height 28
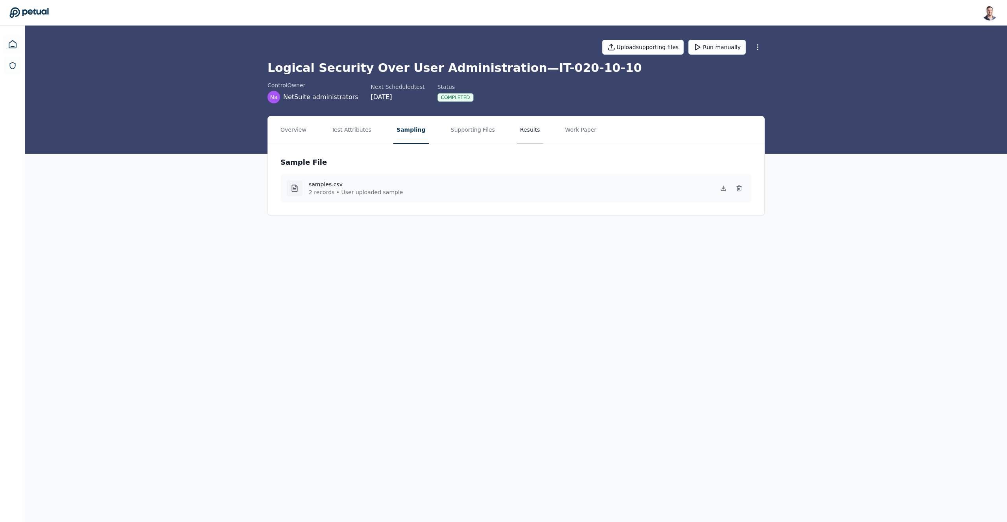
click at [517, 130] on button "Results" at bounding box center [530, 130] width 26 height 28
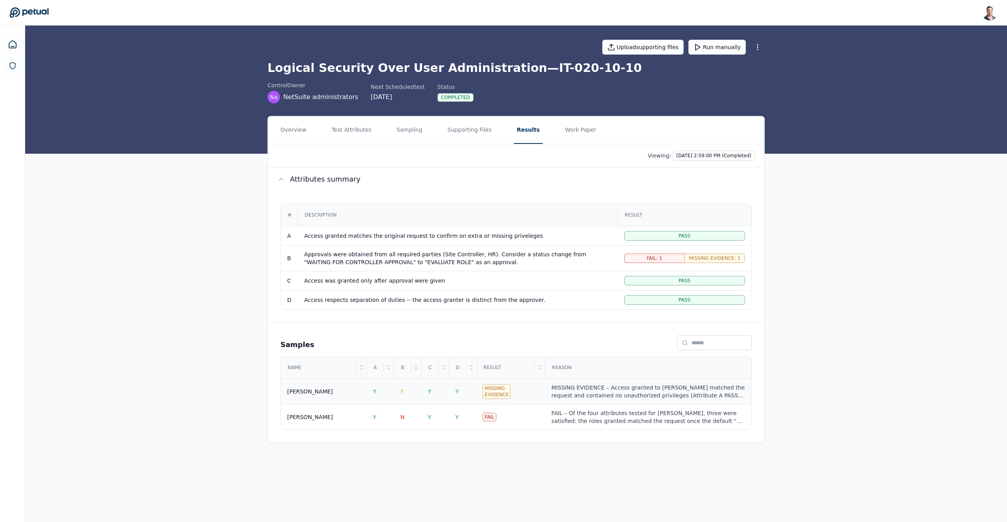
click at [615, 392] on div "MISSING EVIDENCE – Access granted to Mukund Madhav matched the request and cont…" at bounding box center [648, 392] width 194 height 16
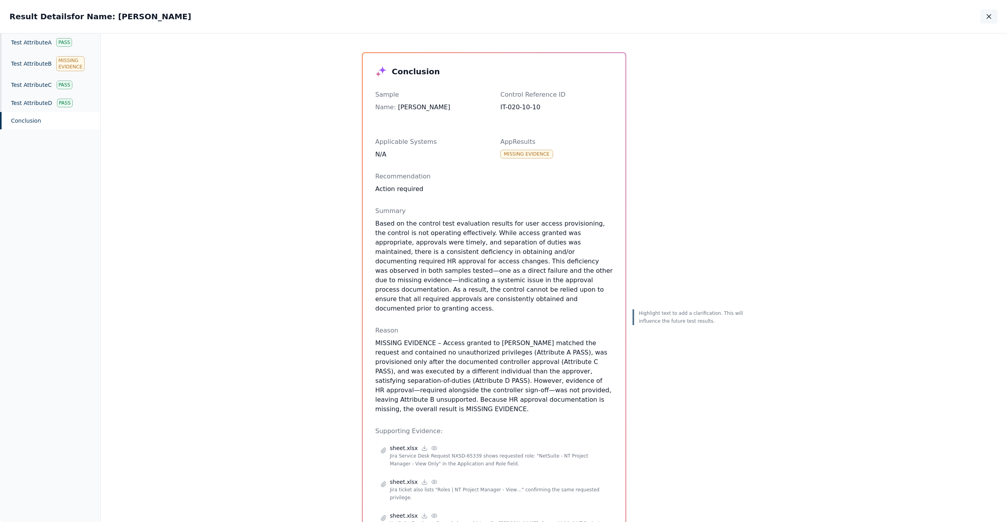
click at [992, 28] on div "Result Details for Name: Mukund Madhav Result Details for Name: Mukund Madhav" at bounding box center [503, 16] width 1007 height 33
click at [991, 22] on button "button" at bounding box center [988, 16] width 17 height 14
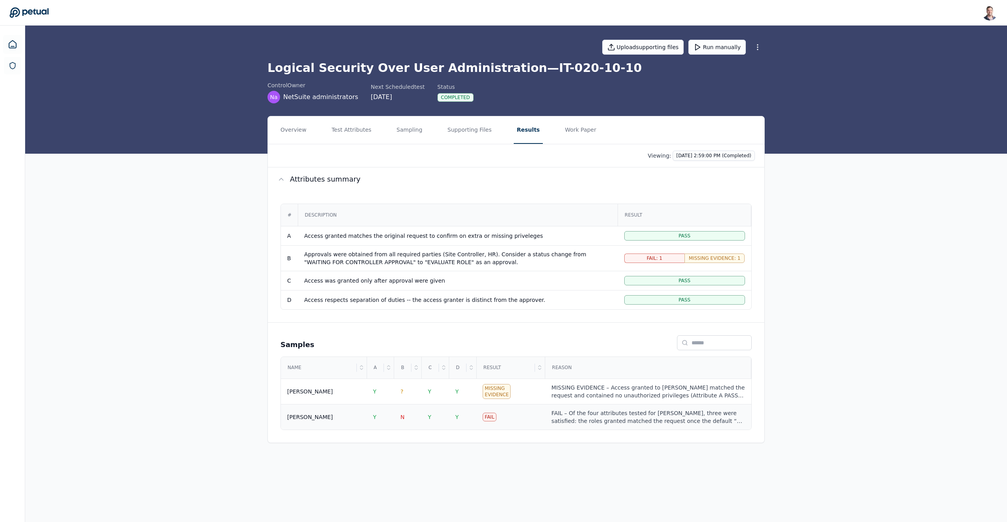
click at [575, 422] on div "FAIL – Of the four attributes tested for Ricky Dunbar, three were satisfied: th…" at bounding box center [648, 417] width 194 height 16
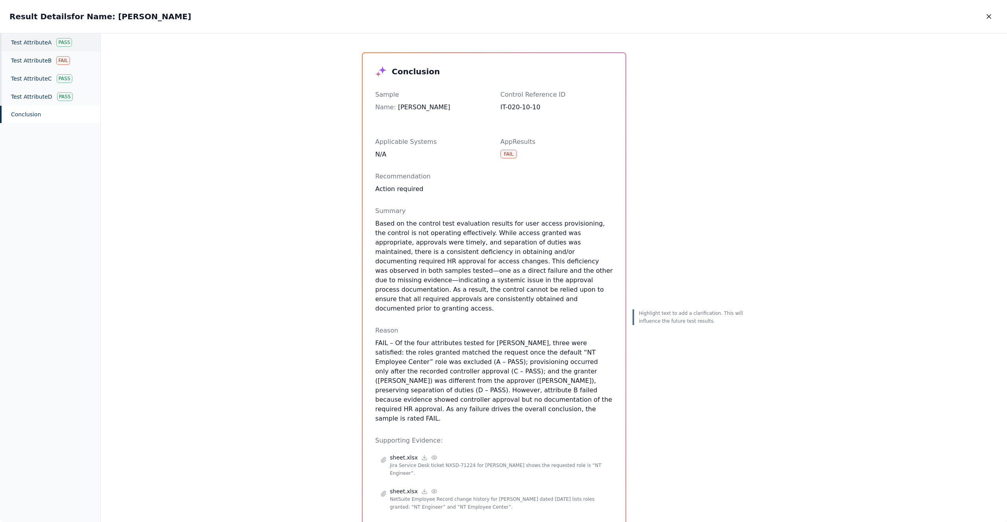
click at [40, 42] on div "Test Attribute A Pass" at bounding box center [50, 42] width 100 height 18
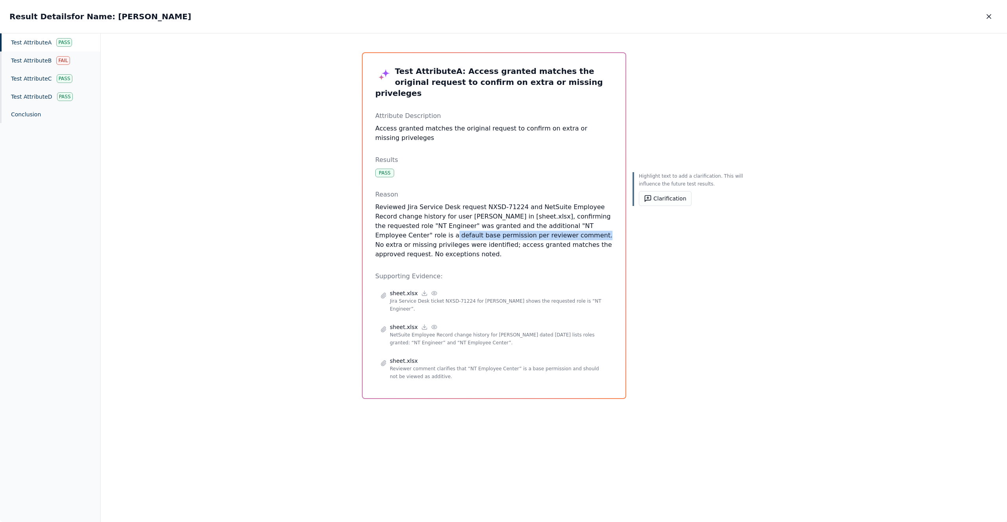
drag, startPoint x: 369, startPoint y: 224, endPoint x: 512, endPoint y: 224, distance: 142.4
click at [512, 224] on div "Test Attribute A : Access granted matches the original request to confirm on ex…" at bounding box center [494, 225] width 263 height 345
click at [504, 225] on p "Reviewed Jira Service Desk request NXSD-71224 and NetSuite Employee Record chan…" at bounding box center [494, 231] width 238 height 57
click at [981, 13] on button "button" at bounding box center [988, 16] width 17 height 14
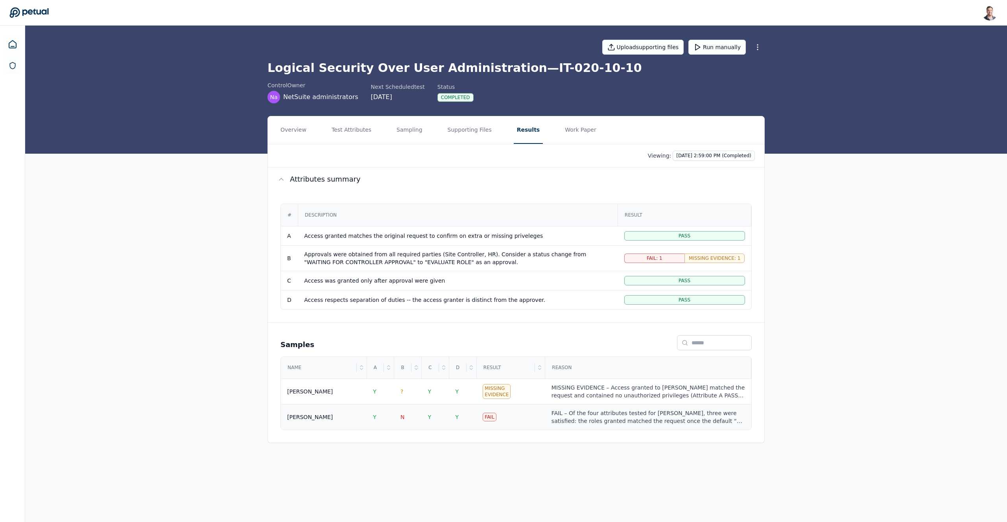
click at [337, 416] on div "Ricky Dunbar" at bounding box center [323, 417] width 73 height 8
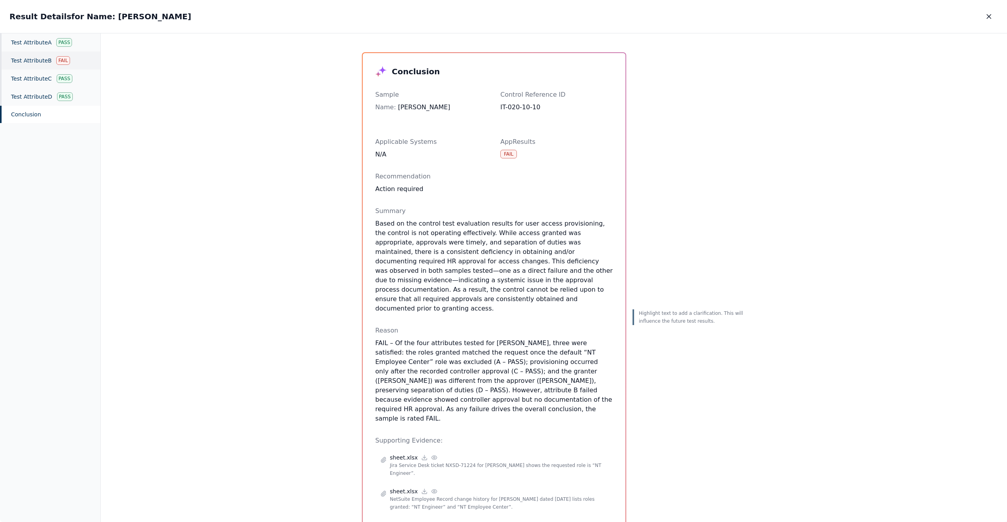
click at [56, 59] on div "Fail" at bounding box center [62, 60] width 13 height 9
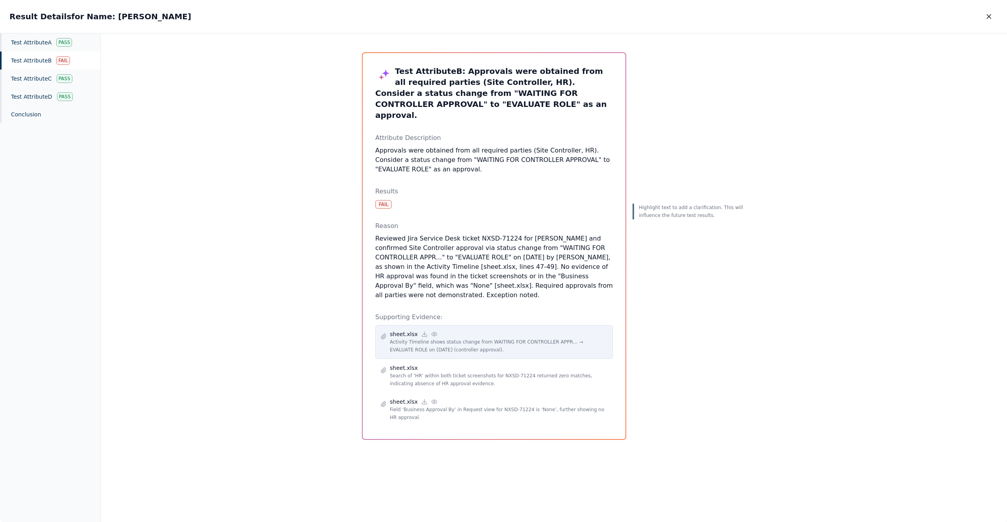
click at [431, 331] on icon at bounding box center [434, 334] width 6 height 6
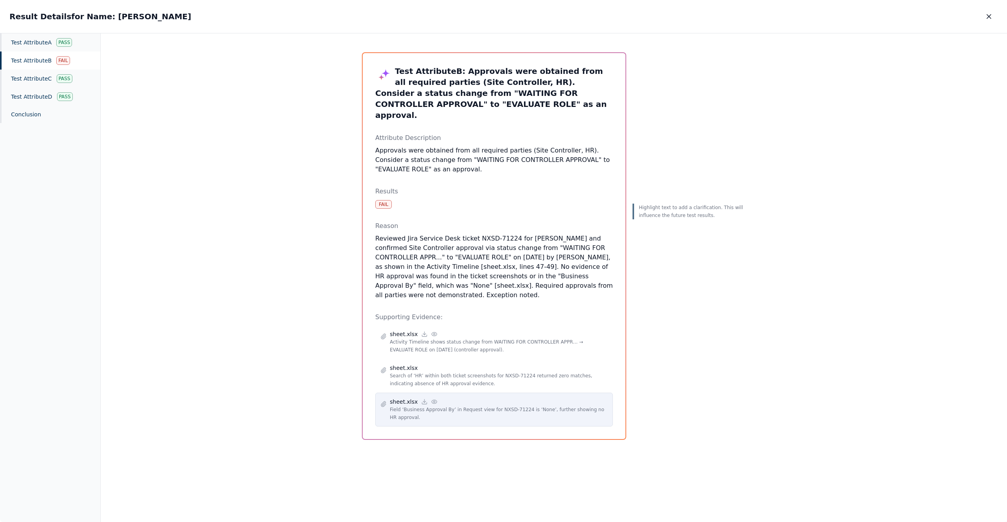
click at [433, 398] on div "sheet.xlsx" at bounding box center [499, 402] width 218 height 8
click at [431, 399] on icon at bounding box center [434, 402] width 6 height 6
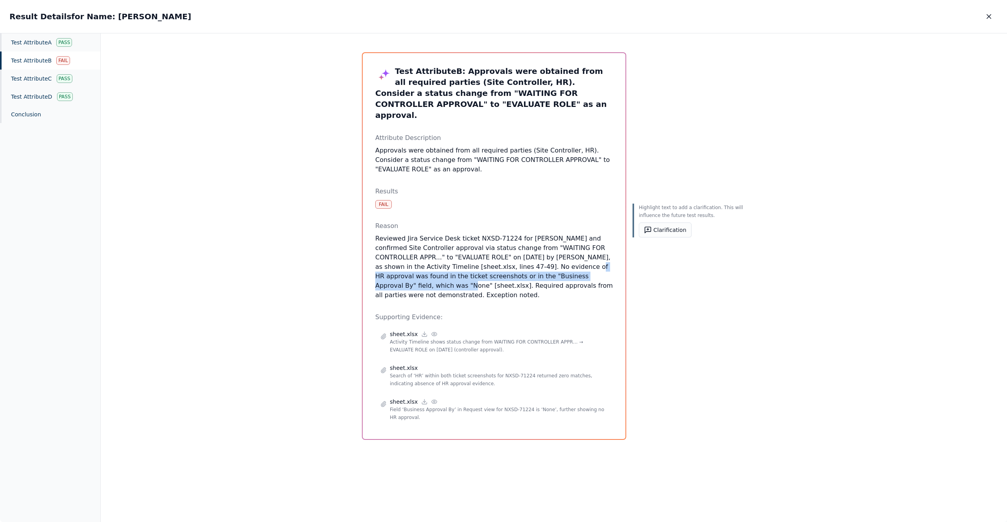
drag, startPoint x: 533, startPoint y: 257, endPoint x: 612, endPoint y: 266, distance: 79.6
click at [612, 266] on div "Test Attribute B : Approvals were obtained from all required parties (Site Cont…" at bounding box center [494, 246] width 263 height 386
click at [668, 225] on button "Clarification" at bounding box center [665, 230] width 53 height 15
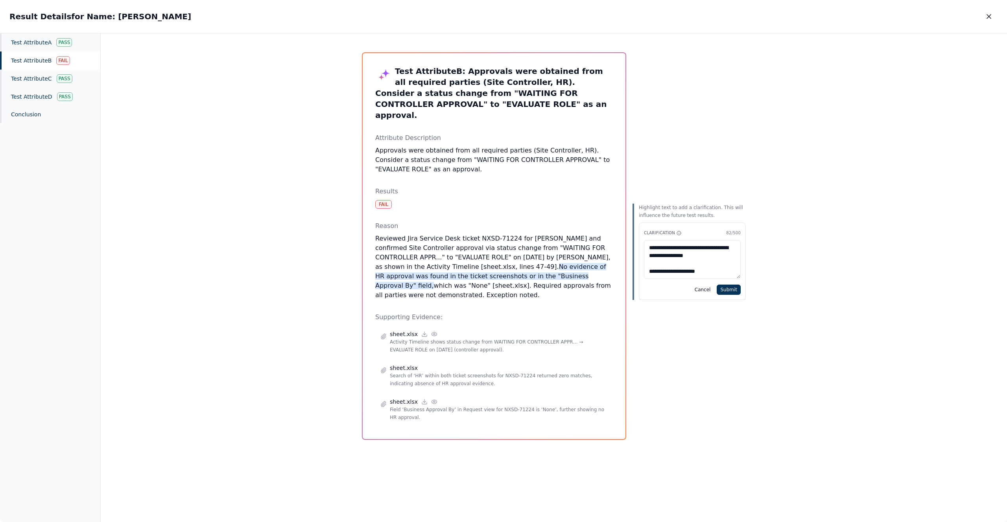
click at [704, 269] on textarea "**********" at bounding box center [692, 259] width 97 height 39
type textarea "**********"
click at [702, 290] on button "Cancel" at bounding box center [702, 290] width 22 height 10
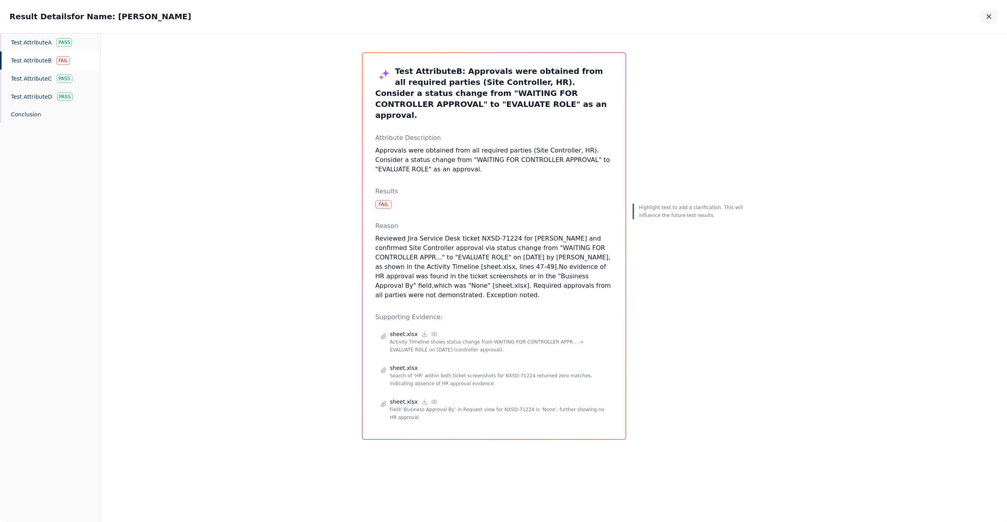
click at [989, 20] on icon "button" at bounding box center [989, 17] width 8 height 8
